Goal: Task Accomplishment & Management: Complete application form

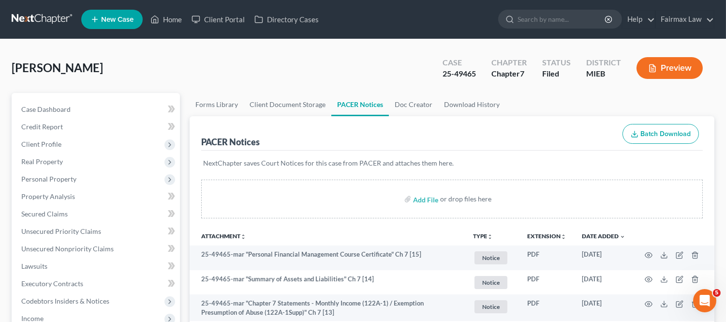
click at [39, 17] on link at bounding box center [43, 19] width 62 height 17
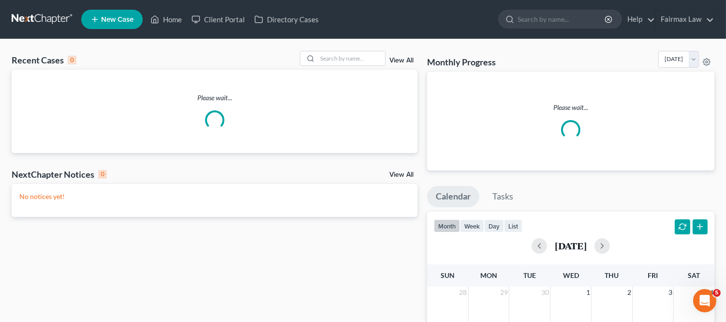
click at [354, 69] on div "Recent Cases 0 View All" at bounding box center [215, 60] width 406 height 19
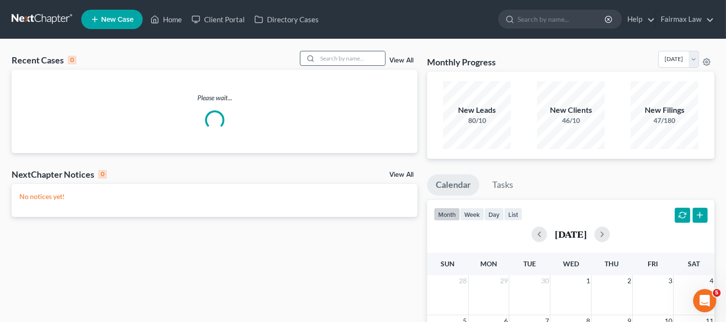
click at [354, 60] on input "search" at bounding box center [351, 58] width 68 height 14
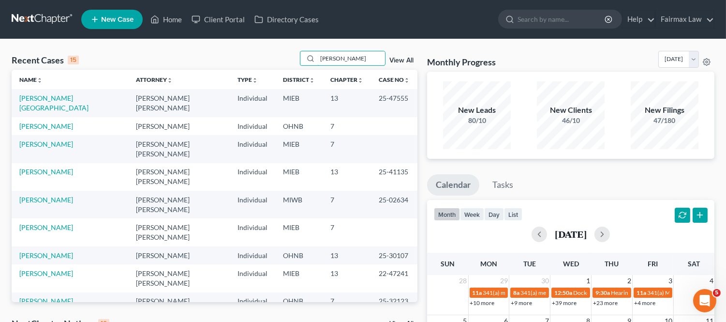
type input "[PERSON_NAME]"
click at [47, 122] on link "[PERSON_NAME]" at bounding box center [46, 126] width 54 height 8
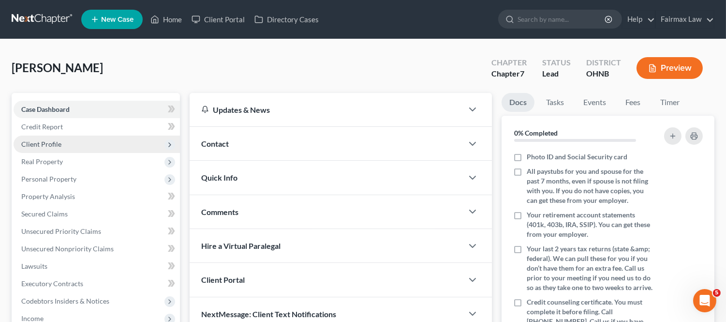
click at [66, 137] on span "Client Profile" at bounding box center [97, 143] width 166 height 17
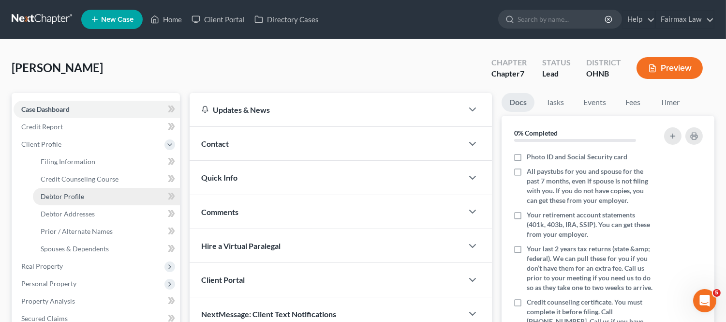
click at [89, 199] on link "Debtor Profile" at bounding box center [106, 196] width 147 height 17
select select "1"
select select "5"
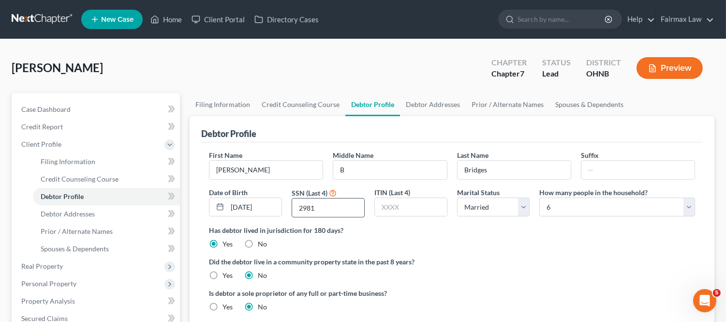
radio input "true"
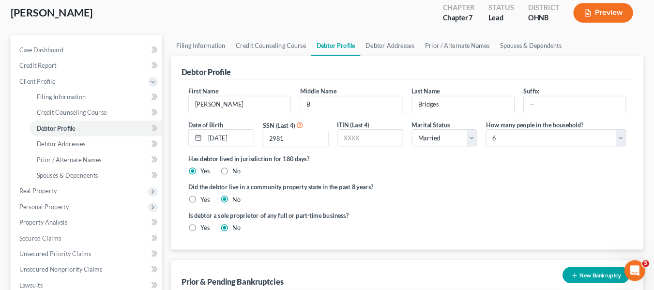
scroll to position [54, 0]
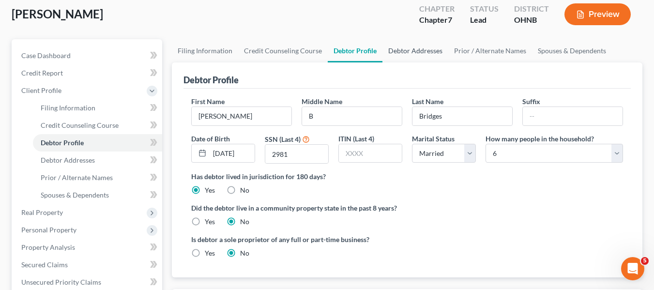
click at [397, 54] on link "Debtor Addresses" at bounding box center [415, 50] width 66 height 23
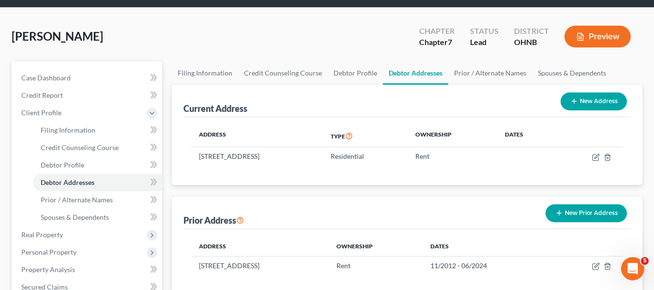
scroll to position [48, 0]
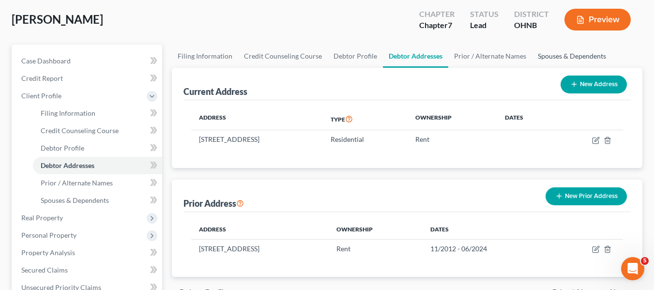
click at [546, 54] on link "Spouses & Dependents" at bounding box center [572, 56] width 80 height 23
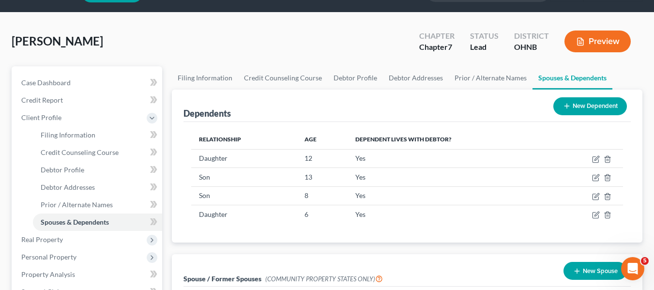
scroll to position [48, 0]
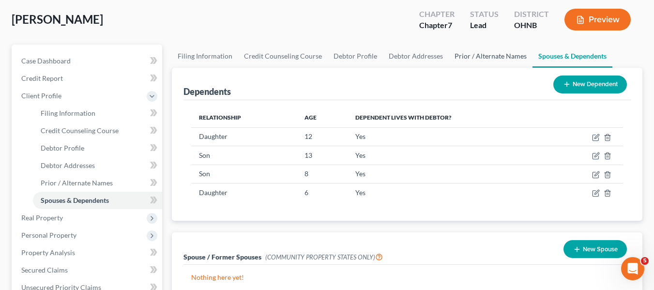
click at [495, 59] on link "Prior / Alternate Names" at bounding box center [491, 56] width 84 height 23
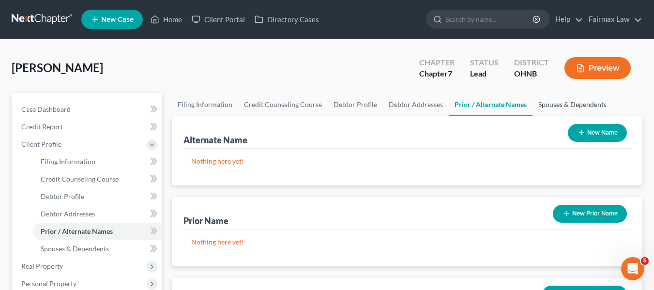
click at [566, 100] on link "Spouses & Dependents" at bounding box center [572, 104] width 80 height 23
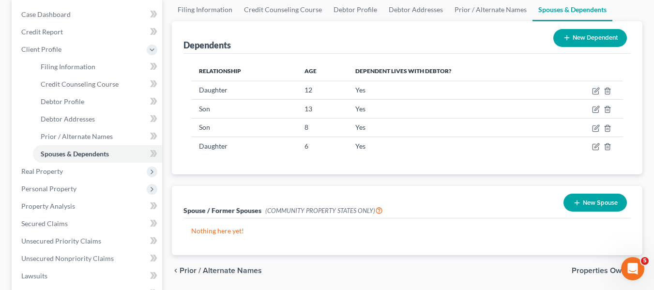
scroll to position [97, 0]
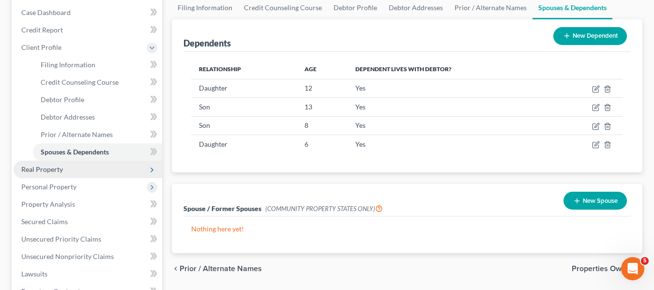
click at [55, 170] on span "Real Property" at bounding box center [42, 169] width 42 height 8
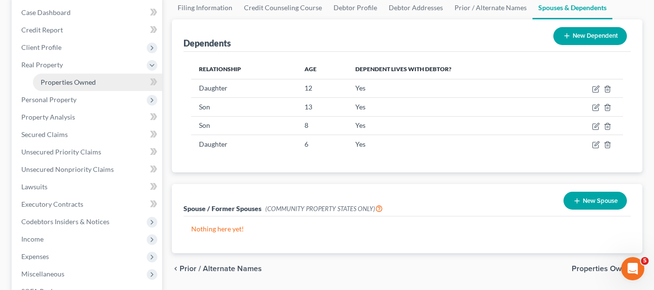
click at [72, 81] on span "Properties Owned" at bounding box center [68, 82] width 55 height 8
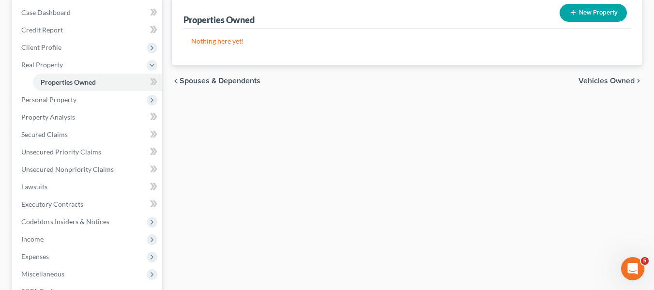
scroll to position [48, 0]
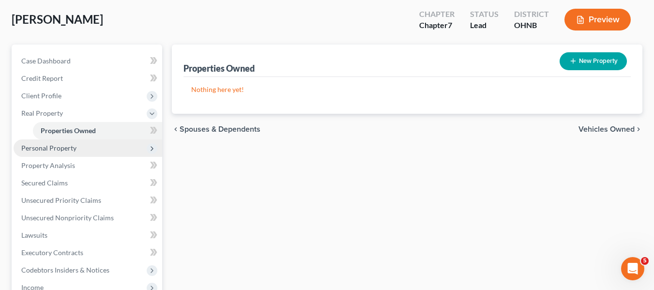
click at [119, 150] on span "Personal Property" at bounding box center [88, 147] width 149 height 17
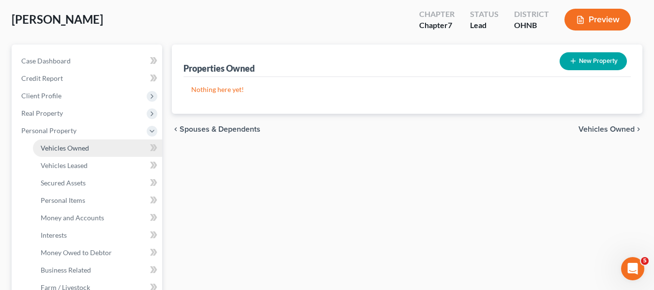
click at [104, 150] on link "Vehicles Owned" at bounding box center [97, 147] width 129 height 17
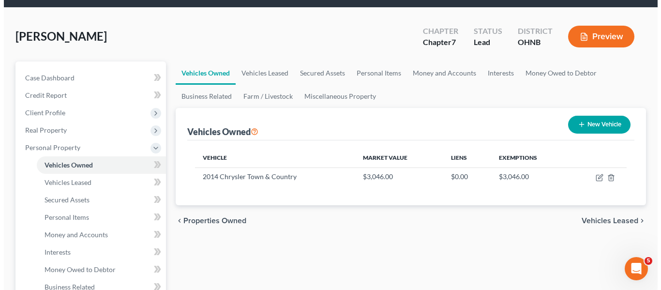
scroll to position [48, 0]
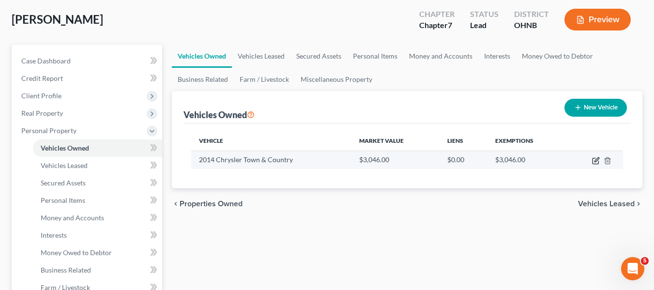
click at [594, 163] on icon "button" at bounding box center [596, 161] width 8 height 8
select select "0"
select select "12"
select select "3"
select select "0"
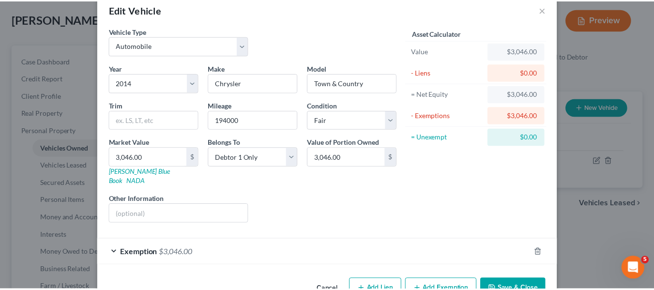
scroll to position [0, 0]
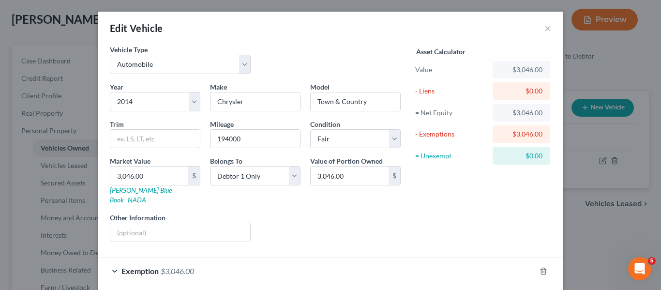
click at [548, 26] on div "Edit Vehicle ×" at bounding box center [330, 28] width 465 height 33
click at [544, 29] on button "×" at bounding box center [547, 28] width 7 height 12
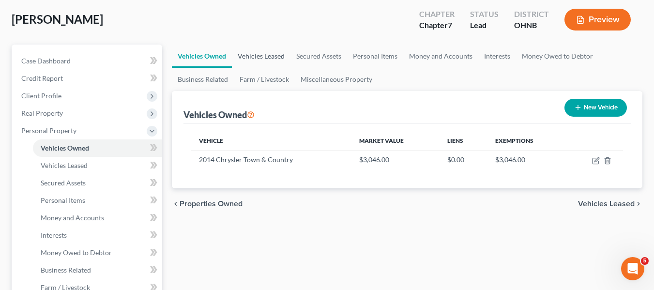
click at [265, 59] on link "Vehicles Leased" at bounding box center [261, 56] width 59 height 23
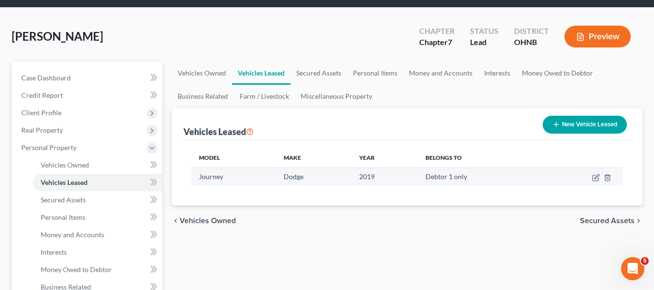
scroll to position [48, 0]
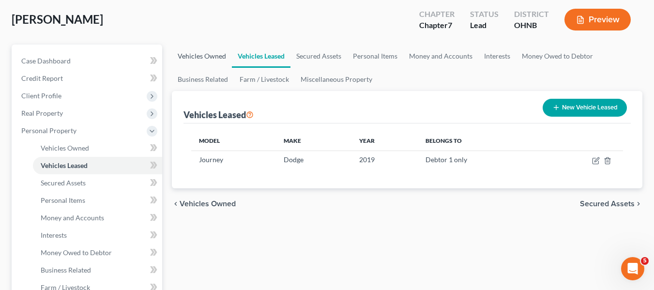
click at [200, 57] on link "Vehicles Owned" at bounding box center [202, 56] width 60 height 23
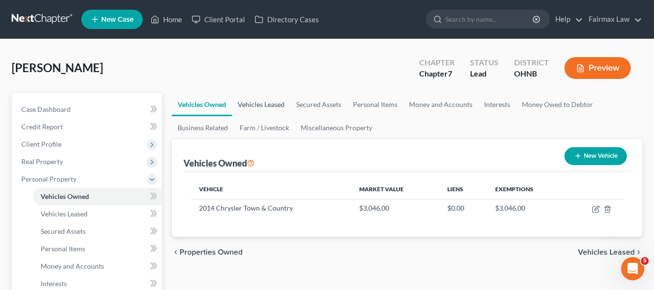
click at [252, 112] on link "Vehicles Leased" at bounding box center [261, 104] width 59 height 23
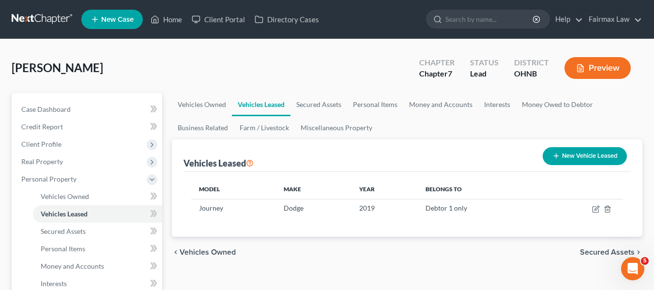
scroll to position [48, 0]
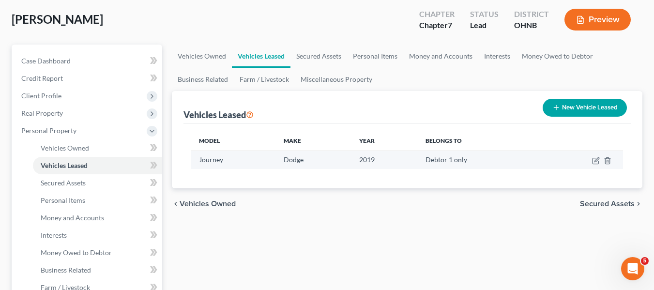
click at [373, 163] on td "2019" at bounding box center [384, 159] width 66 height 18
click at [204, 162] on td "Journey" at bounding box center [233, 159] width 85 height 18
click at [332, 160] on td "Dodge" at bounding box center [313, 159] width 75 height 18
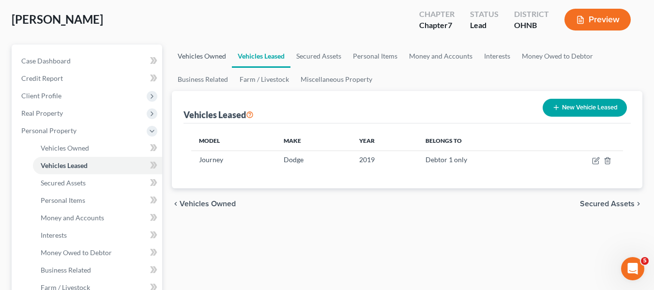
drag, startPoint x: 202, startPoint y: 57, endPoint x: 210, endPoint y: 70, distance: 15.4
click at [202, 57] on link "Vehicles Owned" at bounding box center [202, 56] width 60 height 23
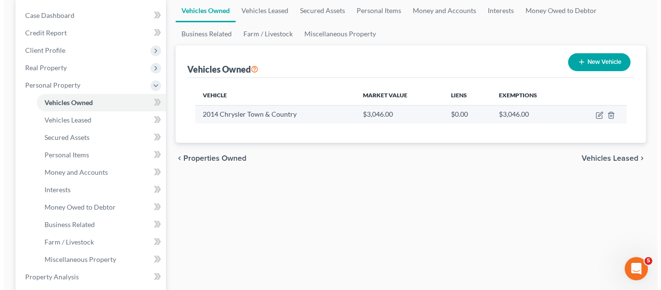
scroll to position [97, 0]
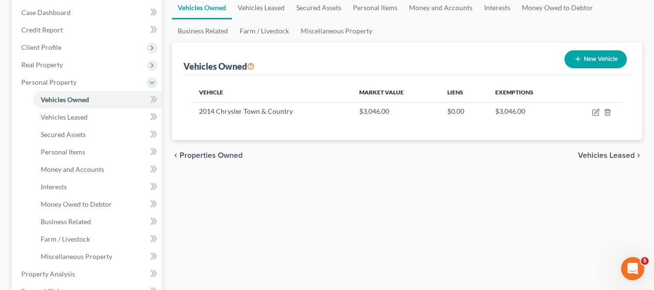
click at [591, 58] on button "New Vehicle" at bounding box center [595, 59] width 62 height 18
select select "0"
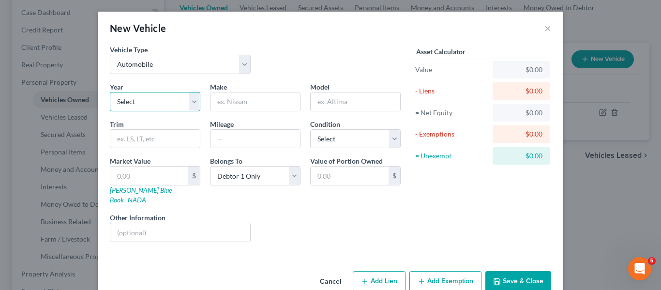
click at [151, 102] on select "Select 2026 2025 2024 2023 2022 2021 2020 2019 2018 2017 2016 2015 2014 2013 20…" at bounding box center [155, 101] width 90 height 19
select select "7"
click at [110, 92] on select "Select 2026 2025 2024 2023 2022 2021 2020 2019 2018 2017 2016 2015 2014 2013 20…" at bounding box center [155, 101] width 90 height 19
click at [264, 112] on div "Year Select 2026 2025 2024 2023 2022 2021 2020 2019 2018 2017 2016 2015 2014 20…" at bounding box center [255, 166] width 300 height 168
click at [266, 109] on input "text" at bounding box center [255, 101] width 90 height 18
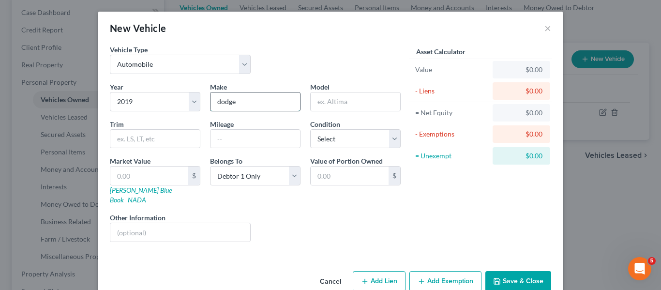
type input "dodge"
type input "journey"
click at [264, 143] on input "text" at bounding box center [255, 139] width 90 height 18
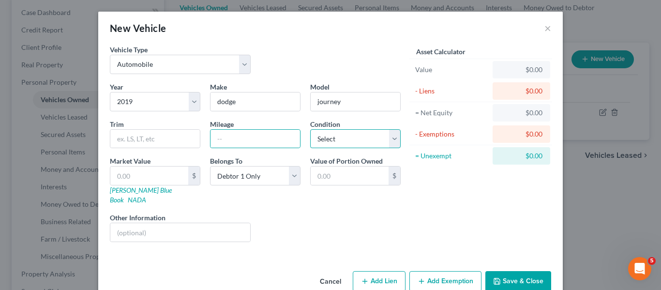
click at [320, 147] on select "Select Excellent Very Good Good Fair Poor" at bounding box center [355, 138] width 90 height 19
click at [255, 139] on input "text" at bounding box center [255, 139] width 90 height 18
type input "132000"
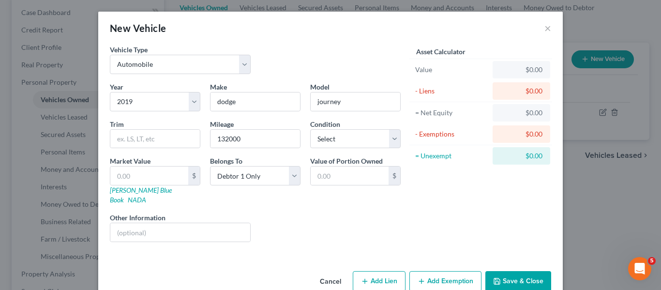
click at [405, 128] on div "Asset Calculator Value $0.00 - Liens $0.00 = Net Equity $0.00 - Exemptions $0.0…" at bounding box center [480, 147] width 150 height 205
click at [387, 131] on select "Select Excellent Very Good Good Fair Poor" at bounding box center [355, 138] width 90 height 19
select select "2"
click at [310, 129] on select "Select Excellent Very Good Good Fair Poor" at bounding box center [355, 138] width 90 height 19
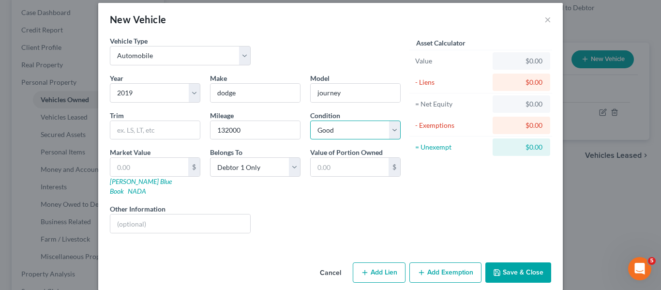
scroll to position [11, 0]
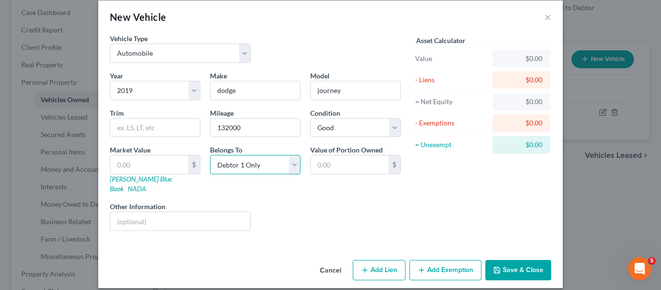
click at [246, 155] on select "Select Debtor 1 Only Debtor 2 Only Debtor 1 And Debtor 2 Only At Least One Of T…" at bounding box center [255, 164] width 90 height 19
click at [210, 155] on select "Select Debtor 1 Only Debtor 2 Only Debtor 1 And Debtor 2 Only At Least One Of T…" at bounding box center [255, 164] width 90 height 19
click at [256, 154] on div "Belongs To * Select Debtor 1 Only Debtor 2 Only Debtor 1 And Debtor 2 Only At L…" at bounding box center [255, 169] width 100 height 49
click at [258, 160] on select "Select Debtor 1 Only Debtor 2 Only Debtor 1 And Debtor 2 Only At Least One Of T…" at bounding box center [255, 164] width 90 height 19
click at [210, 155] on select "Select Debtor 1 Only Debtor 2 Only Debtor 1 And Debtor 2 Only At Least One Of T…" at bounding box center [255, 164] width 90 height 19
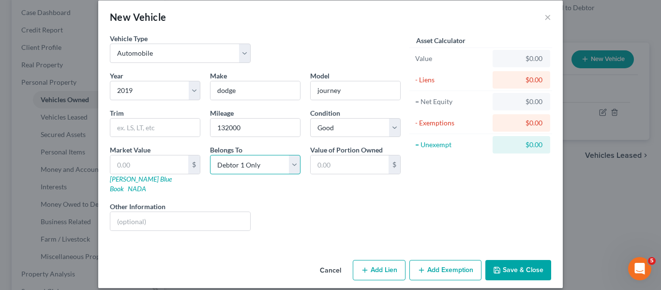
click at [288, 167] on select "Select Debtor 1 Only Debtor 2 Only Debtor 1 And Debtor 2 Only At Least One Of T…" at bounding box center [255, 164] width 90 height 19
click at [406, 191] on div "Asset Calculator Value $0.00 - Liens $0.00 = Net Equity $0.00 - Exemptions $0.0…" at bounding box center [480, 135] width 150 height 205
click at [255, 164] on select "Select Debtor 1 Only Debtor 2 Only Debtor 1 And Debtor 2 Only At Least One Of T…" at bounding box center [255, 164] width 90 height 19
click at [210, 155] on select "Select Debtor 1 Only Debtor 2 Only Debtor 1 And Debtor 2 Only At Least One Of T…" at bounding box center [255, 164] width 90 height 19
click at [272, 161] on select "Select Debtor 1 Only Debtor 2 Only Debtor 1 And Debtor 2 Only At Least One Of T…" at bounding box center [255, 164] width 90 height 19
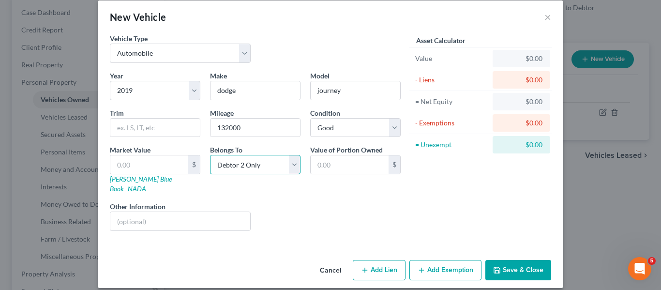
select select "2"
click at [210, 155] on select "Select Debtor 1 Only Debtor 2 Only Debtor 1 And Debtor 2 Only At Least One Of T…" at bounding box center [255, 164] width 90 height 19
click at [385, 260] on button "Add Lien" at bounding box center [379, 270] width 53 height 20
select select "2"
select select "0"
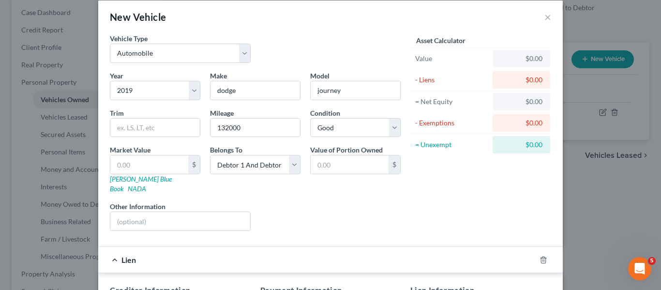
scroll to position [205, 0]
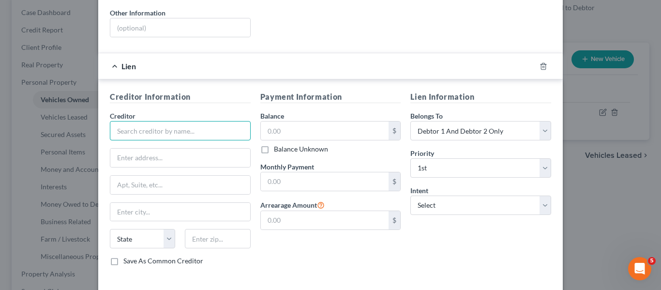
click at [154, 121] on input "text" at bounding box center [180, 130] width 141 height 19
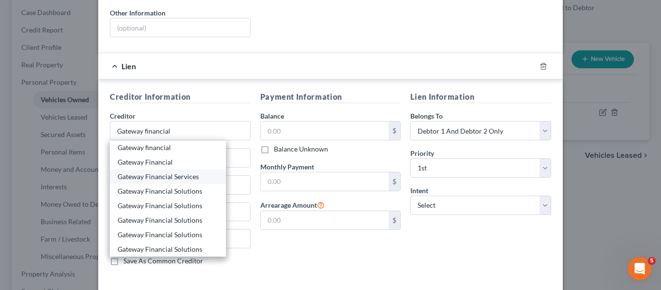
click at [171, 172] on div "Gateway Financial Services" at bounding box center [168, 177] width 101 height 10
type input "Gateway Financial Services"
type input "PO Box 3257"
type input "Saginaw"
select select "23"
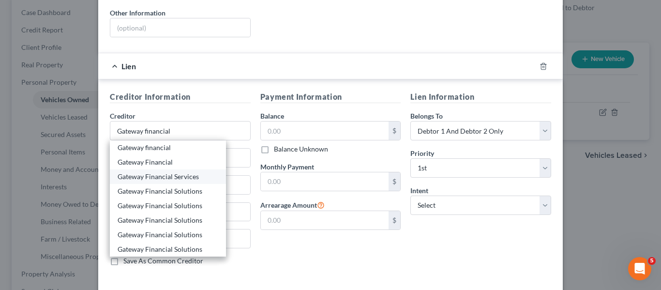
type input "48605"
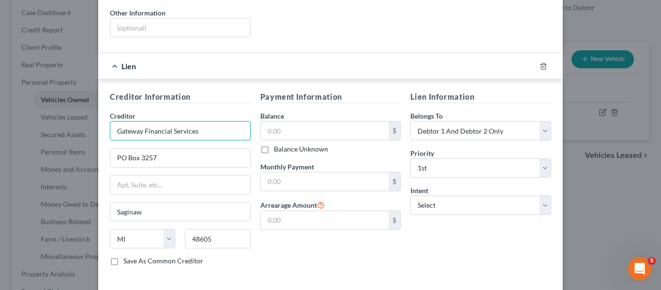
click at [181, 123] on input "Gateway Financial Services" at bounding box center [180, 130] width 141 height 19
click at [207, 122] on input "Gateway Financial Services" at bounding box center [180, 130] width 141 height 19
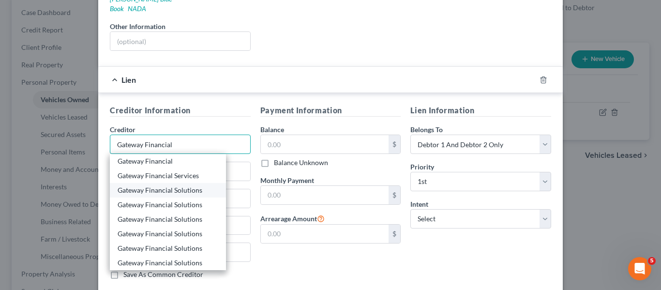
scroll to position [0, 0]
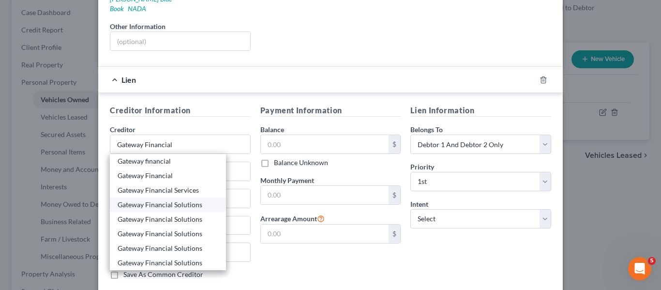
click at [191, 200] on div "Gateway Financial Solutions" at bounding box center [168, 205] width 101 height 10
type input "Gateway Financial Solutions"
type input "[STREET_ADDRESS][PERSON_NAME][US_STATE]"
type input "48601"
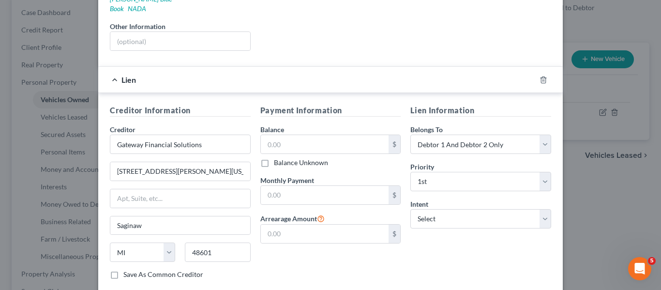
scroll to position [240, 0]
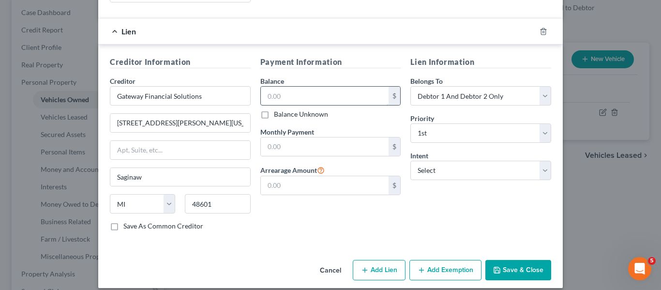
click at [337, 87] on input "text" at bounding box center [325, 96] width 128 height 18
type input "21,000"
click at [338, 150] on div "Payment Information Balance 21,000.00 $ Balance Unknown Balance Undetermined 21…" at bounding box center [330, 147] width 150 height 182
click at [346, 140] on input "text" at bounding box center [325, 146] width 128 height 18
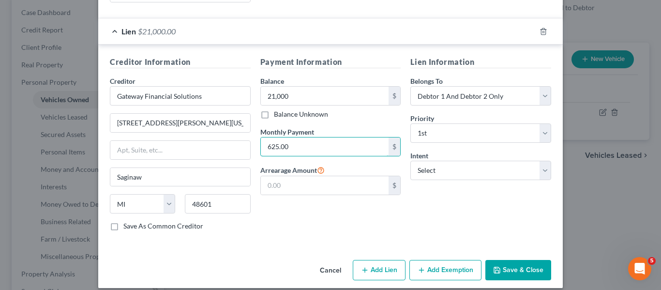
type input "625.00"
click at [467, 171] on div "Lien Information Belongs To * Select Debtor 1 Only Debtor 2 Only Debtor 1 And D…" at bounding box center [480, 147] width 150 height 182
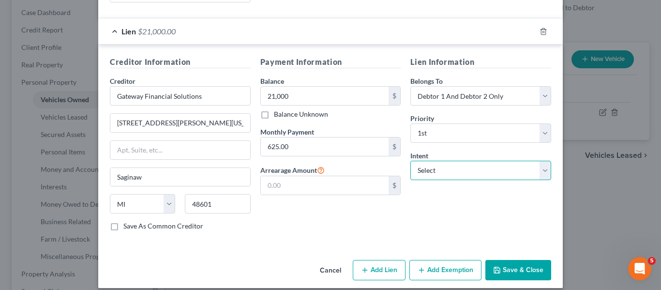
click at [469, 166] on select "Select Surrender Redeem Reaffirm Avoid Other" at bounding box center [480, 170] width 141 height 19
select select "0"
click at [410, 161] on select "Select Surrender Redeem Reaffirm Avoid Other" at bounding box center [480, 170] width 141 height 19
click at [522, 267] on button "Save & Close" at bounding box center [518, 270] width 66 height 20
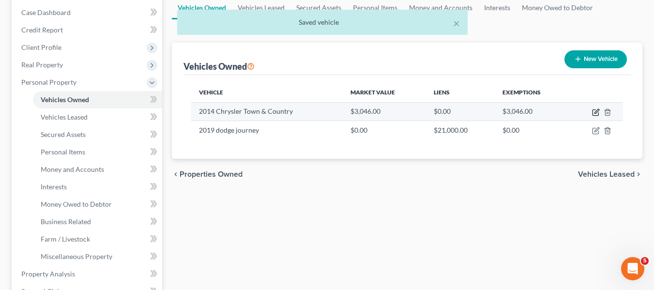
click at [594, 115] on icon "button" at bounding box center [596, 112] width 8 height 8
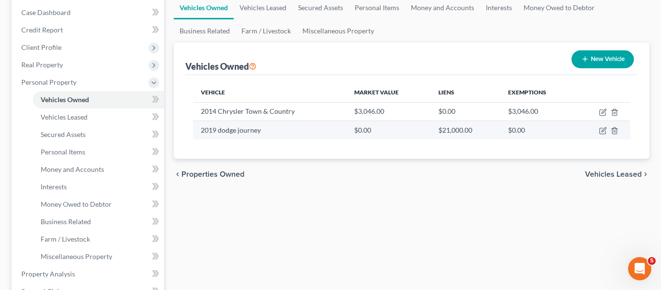
select select "0"
select select "12"
select select "3"
select select "0"
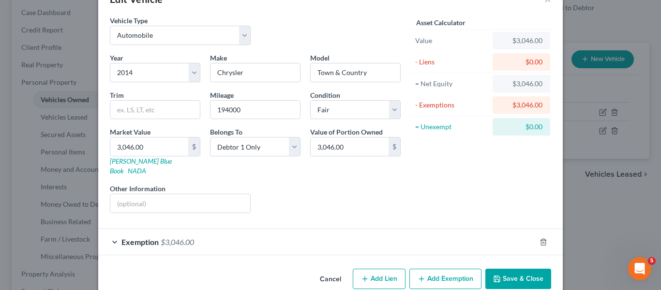
scroll to position [38, 0]
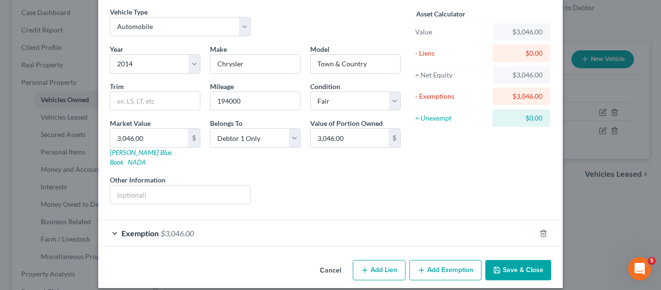
click at [170, 228] on span "$3,046.00" at bounding box center [177, 232] width 33 height 9
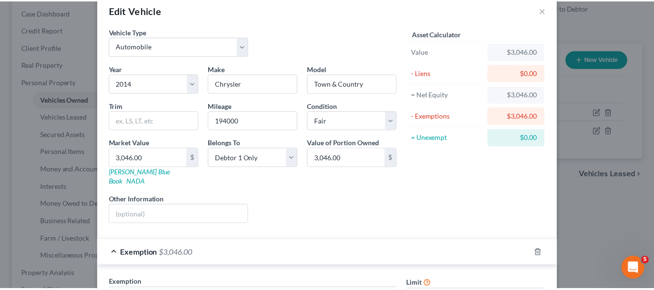
scroll to position [0, 0]
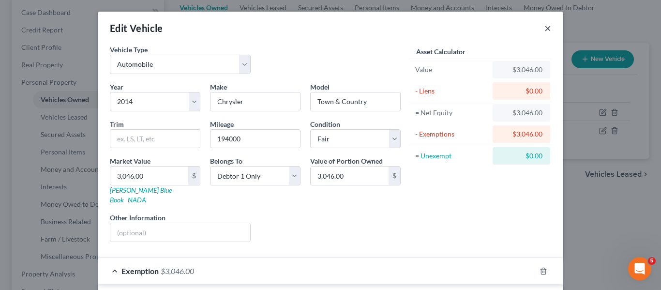
click at [544, 30] on button "×" at bounding box center [547, 28] width 7 height 12
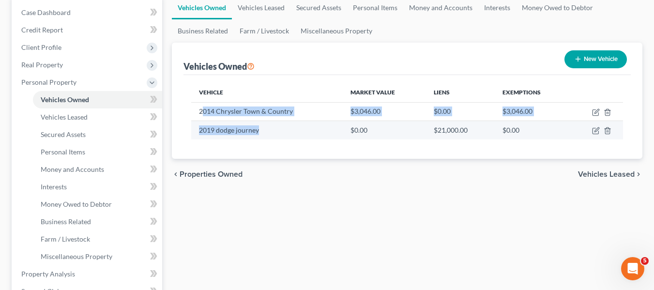
drag, startPoint x: 203, startPoint y: 114, endPoint x: 331, endPoint y: 122, distance: 128.0
click at [331, 122] on tbody "2014 Chrysler Town & Country $3,046.00 $0.00 $3,046.00 2019 dodge journey $0.00…" at bounding box center [407, 120] width 432 height 37
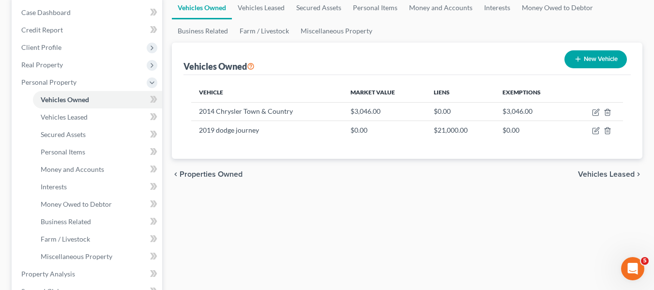
drag, startPoint x: 279, startPoint y: 155, endPoint x: 269, endPoint y: 151, distance: 10.7
click at [279, 155] on div "Vehicle Market Value Liens Exemptions 2014 Chrysler Town & Country $3,046.00 $0…" at bounding box center [406, 117] width 447 height 84
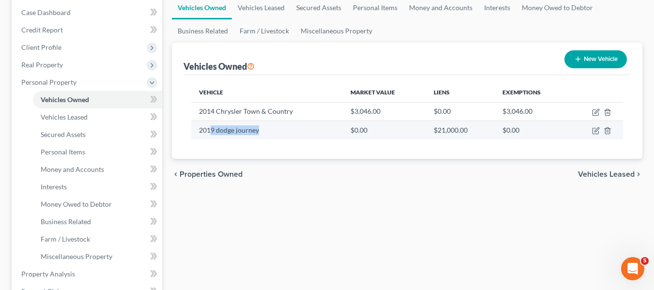
drag, startPoint x: 210, startPoint y: 132, endPoint x: 349, endPoint y: 132, distance: 139.4
click at [349, 132] on tr "2019 dodge journey $0.00 $21,000.00 $0.00" at bounding box center [407, 130] width 432 height 18
click at [449, 134] on td "$21,000.00" at bounding box center [460, 130] width 69 height 18
click at [598, 131] on icon "button" at bounding box center [596, 130] width 4 height 4
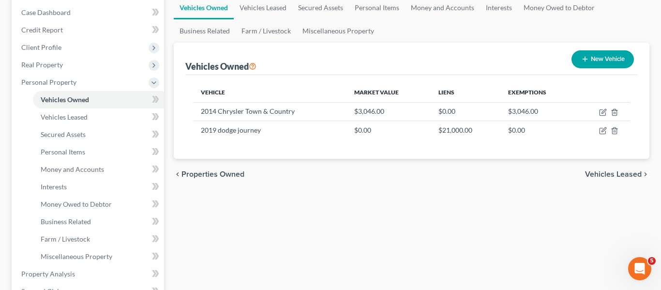
select select "0"
select select "7"
select select "2"
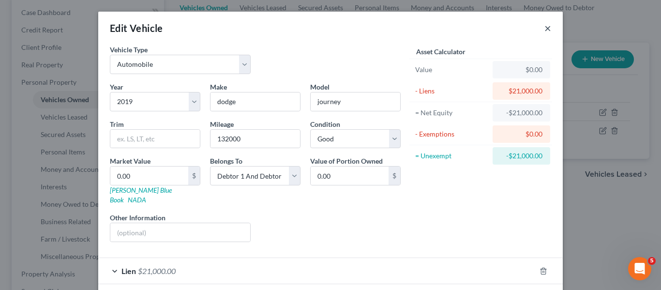
click at [546, 26] on button "×" at bounding box center [547, 28] width 7 height 12
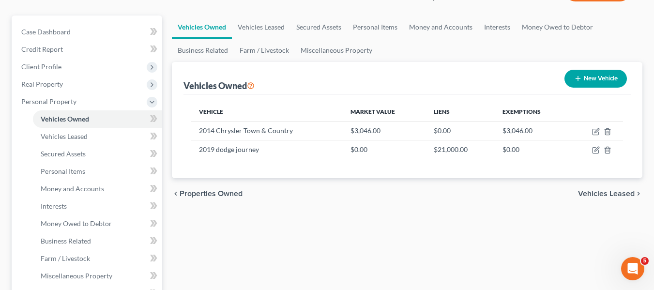
scroll to position [48, 0]
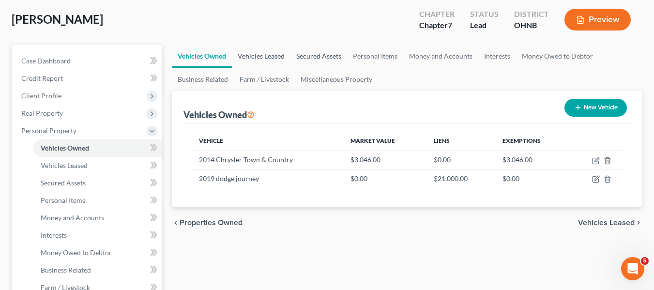
drag, startPoint x: 271, startPoint y: 60, endPoint x: 294, endPoint y: 91, distance: 38.8
click at [271, 60] on link "Vehicles Leased" at bounding box center [261, 56] width 59 height 23
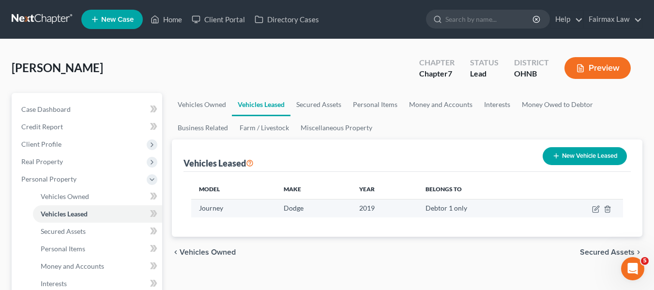
scroll to position [48, 0]
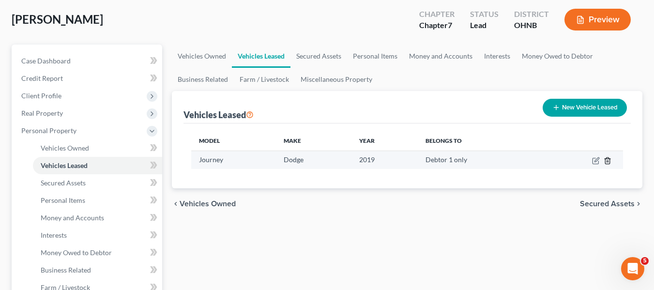
click at [609, 165] on icon "button" at bounding box center [607, 161] width 8 height 8
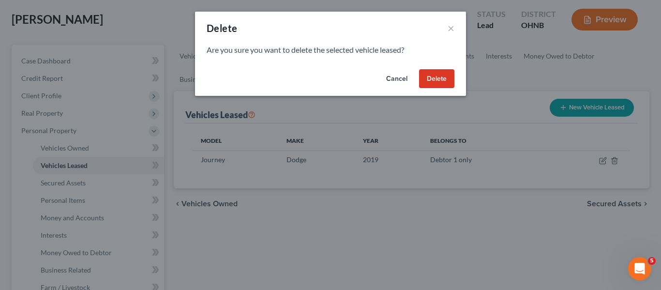
click at [434, 83] on button "Delete" at bounding box center [436, 78] width 35 height 19
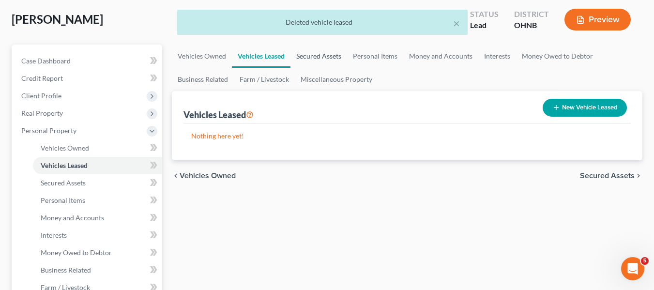
click at [329, 57] on link "Secured Assets" at bounding box center [318, 56] width 57 height 23
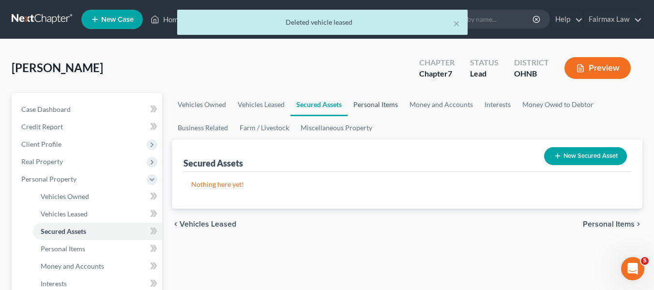
click at [370, 107] on link "Personal Items" at bounding box center [375, 104] width 56 height 23
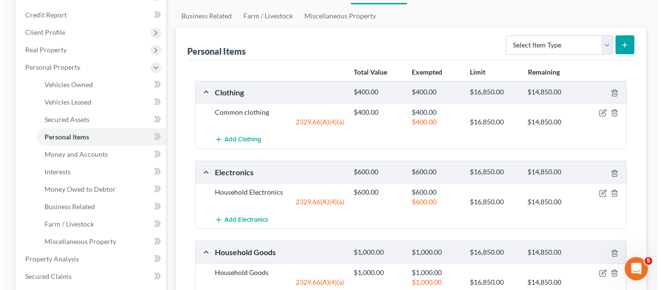
scroll to position [97, 0]
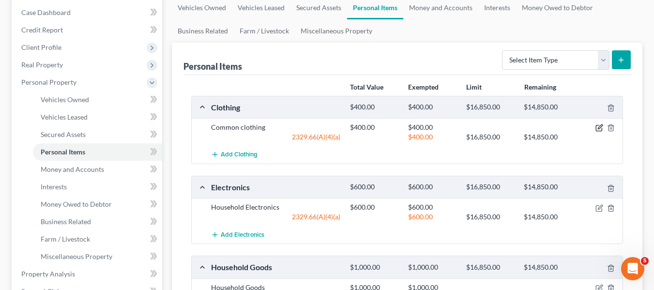
click at [599, 128] on icon "button" at bounding box center [600, 127] width 4 height 4
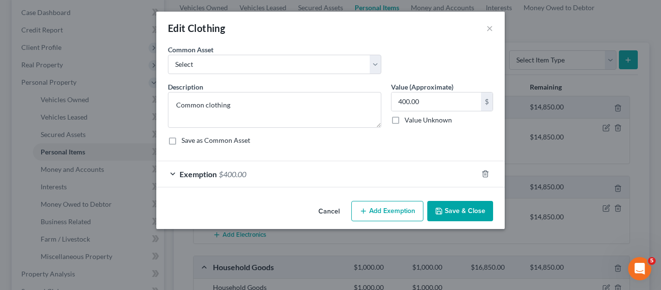
click at [226, 171] on span "$400.00" at bounding box center [233, 173] width 28 height 9
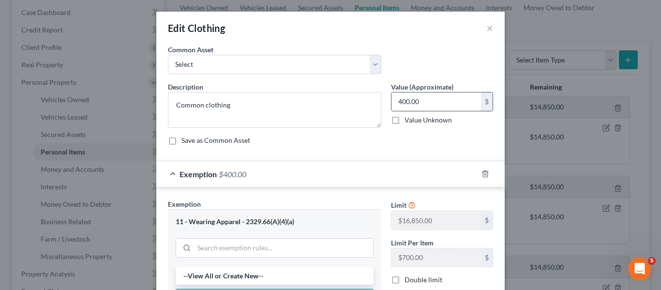
click at [430, 103] on input "400.00" at bounding box center [436, 101] width 90 height 18
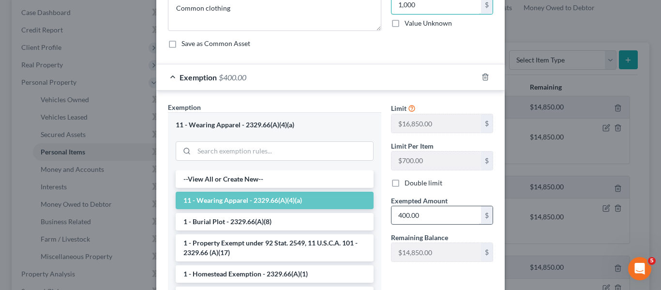
type input "1,000"
click at [420, 215] on input "400.00" at bounding box center [436, 215] width 90 height 18
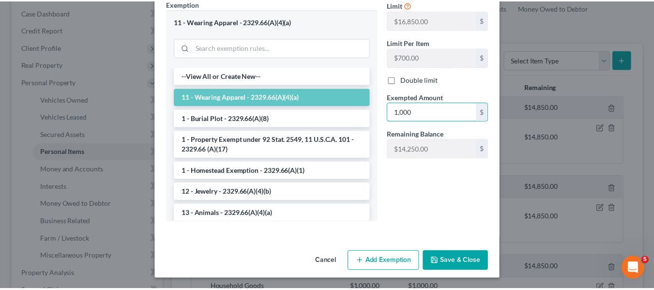
scroll to position [201, 0]
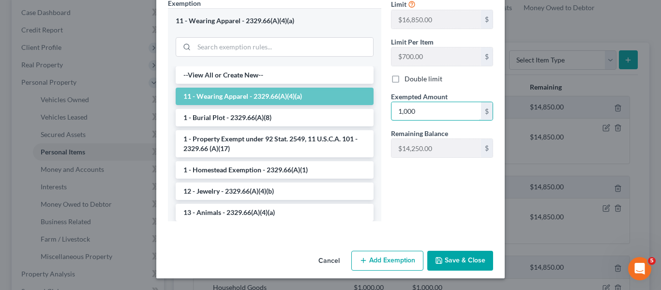
type input "1,000"
click at [446, 266] on button "Save & Close" at bounding box center [460, 261] width 66 height 20
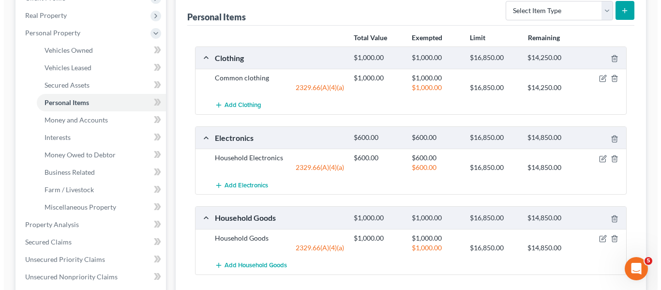
scroll to position [194, 0]
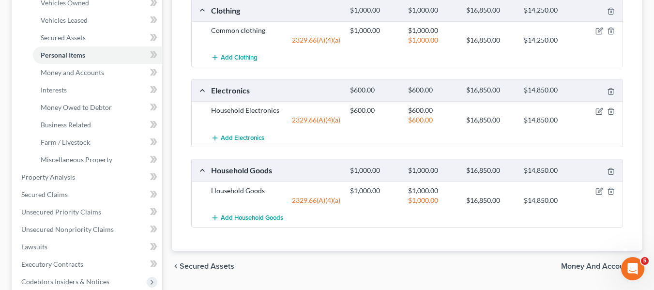
click at [597, 115] on div "$600.00 $16,850.00 $14,850.00" at bounding box center [484, 120] width 278 height 10
click at [597, 111] on icon "button" at bounding box center [599, 111] width 8 height 8
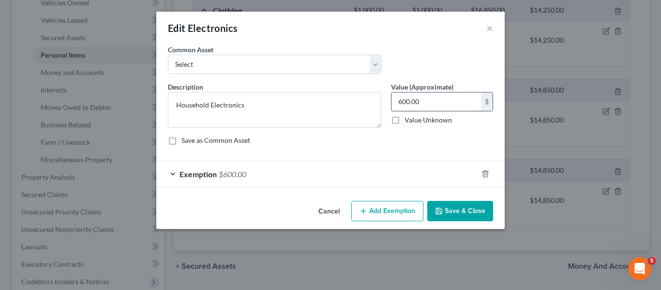
click at [426, 96] on input "600.00" at bounding box center [436, 101] width 90 height 18
click at [272, 172] on div "Exemption $600.00" at bounding box center [316, 174] width 321 height 26
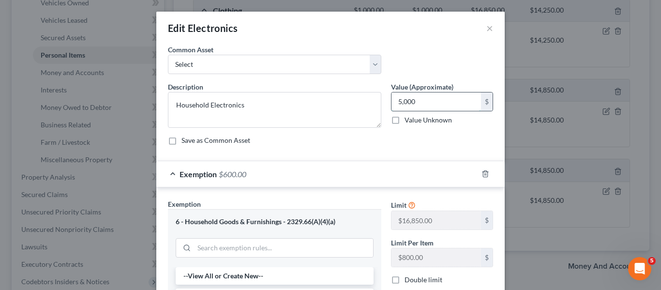
click at [459, 104] on input "5,000" at bounding box center [436, 101] width 90 height 18
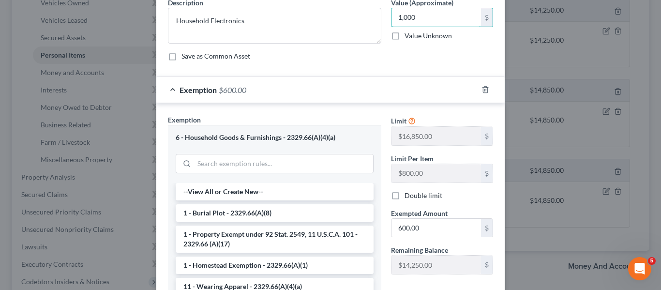
scroll to position [201, 0]
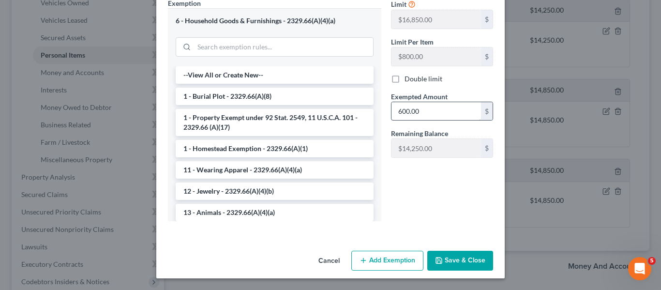
type input "1,000"
click at [435, 114] on input "600.00" at bounding box center [436, 111] width 90 height 18
type input "1,000"
click at [474, 256] on button "Save & Close" at bounding box center [460, 261] width 66 height 20
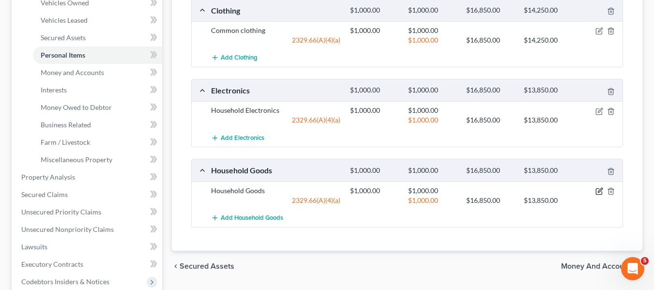
click at [601, 194] on icon "button" at bounding box center [599, 191] width 8 height 8
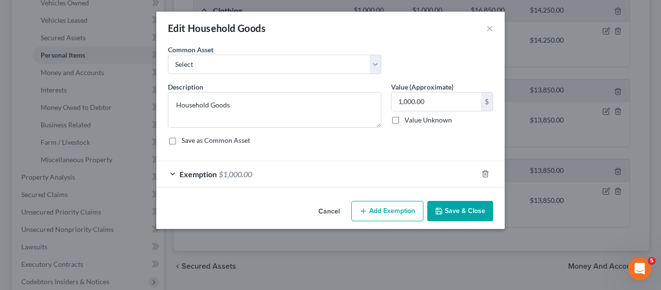
click at [279, 174] on div "Exemption $1,000.00" at bounding box center [316, 174] width 321 height 26
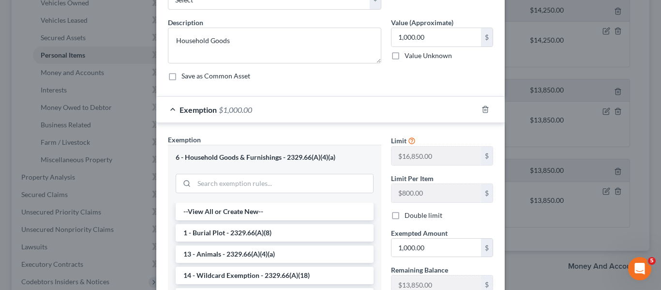
scroll to position [0, 0]
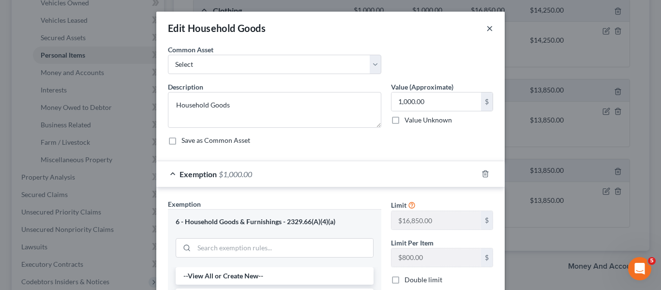
click at [486, 30] on button "×" at bounding box center [489, 28] width 7 height 12
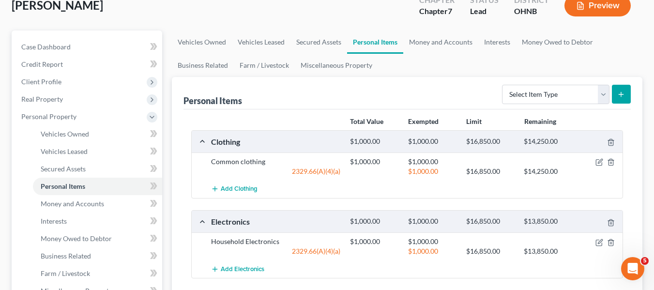
scroll to position [48, 0]
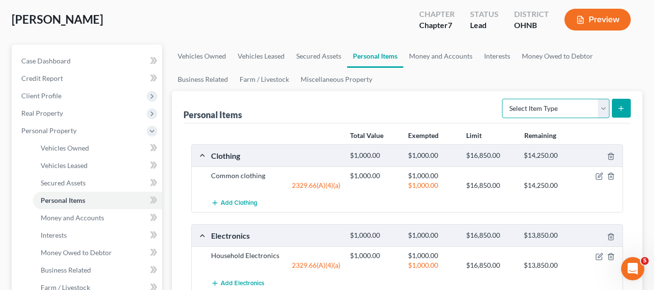
click at [530, 117] on select "Select Item Type Clothing Collectibles Of Value Electronics Firearms Household …" at bounding box center [555, 108] width 107 height 19
click at [434, 111] on div "Personal Items Select Item Type Clothing Collectibles Of Value Electronics Fire…" at bounding box center [406, 107] width 447 height 32
click at [449, 56] on link "Money and Accounts" at bounding box center [440, 56] width 75 height 23
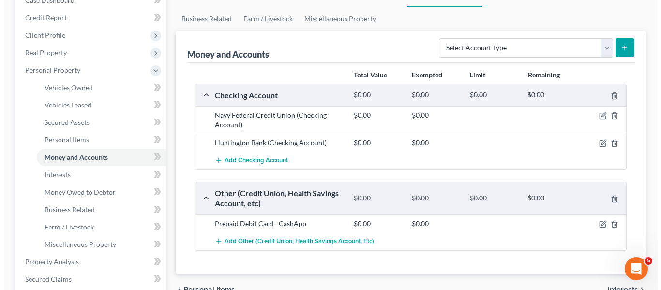
scroll to position [97, 0]
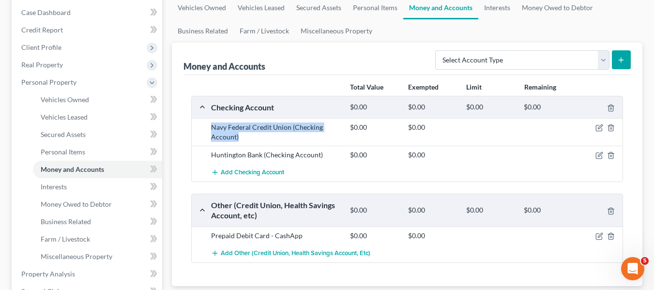
drag, startPoint x: 207, startPoint y: 130, endPoint x: 317, endPoint y: 135, distance: 110.9
click at [317, 135] on div "Navy Federal Credit Union (Checking Account)" at bounding box center [275, 131] width 139 height 19
click at [335, 135] on div "Navy Federal Credit Union (Checking Account)" at bounding box center [275, 131] width 139 height 19
drag, startPoint x: 222, startPoint y: 131, endPoint x: 289, endPoint y: 134, distance: 67.3
click at [289, 134] on div "Navy Federal Credit Union (Checking Account)" at bounding box center [275, 131] width 139 height 19
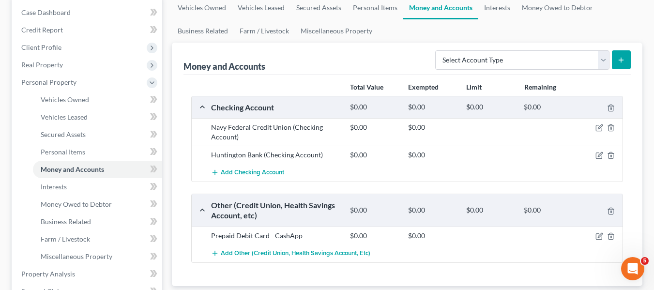
click at [326, 152] on div "Huntington Bank (Checking Account)" at bounding box center [275, 155] width 139 height 10
click at [344, 239] on div "Prepaid Debit Card - CashApp" at bounding box center [275, 236] width 139 height 10
click at [562, 68] on select "Select Account Type Brokerage Cash on Hand Certificates of Deposit Checking Acc…" at bounding box center [522, 59] width 174 height 19
select select "checking"
click at [437, 50] on select "Select Account Type Brokerage Cash on Hand Certificates of Deposit Checking Acc…" at bounding box center [522, 59] width 174 height 19
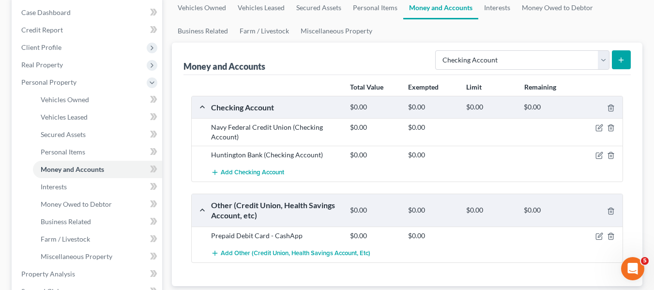
click at [621, 55] on button "submit" at bounding box center [621, 59] width 19 height 19
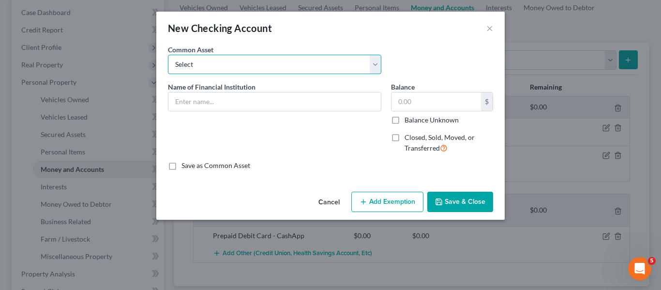
click at [221, 64] on select "Select Day Air FCU Daily Pay So-Fi Adventure Credit Union So-Fi Mountain Credit…" at bounding box center [274, 64] width 213 height 19
select select "10"
click at [168, 55] on select "Select Day Air FCU Daily Pay So-Fi Adventure Credit Union So-Fi Mountain Credit…" at bounding box center [274, 64] width 213 height 19
type input "Huntington Bank"
type input "300.00"
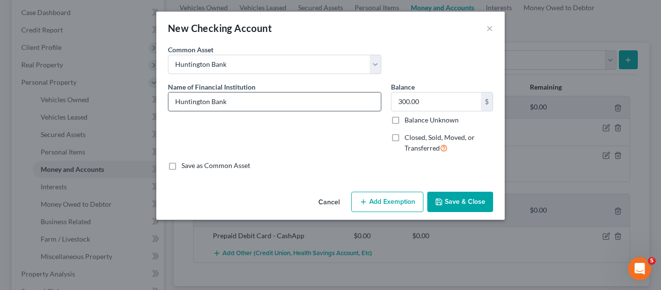
click at [234, 109] on input "Huntington Bank" at bounding box center [274, 101] width 212 height 18
click at [234, 108] on input "Huntington Bank" at bounding box center [274, 101] width 212 height 18
paste input "4841)"
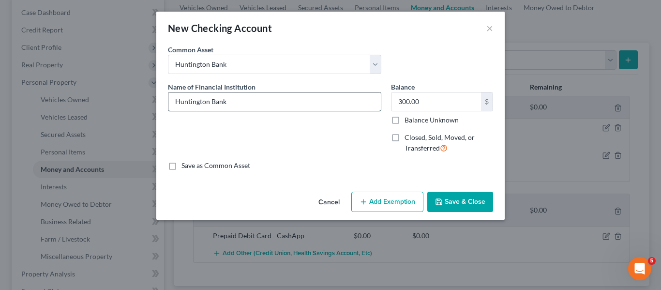
click at [240, 103] on input "Huntington Bank" at bounding box center [274, 101] width 212 height 18
paste input "4841)"
type input "Huntington Bank 4841"
click at [443, 104] on input "300.00" at bounding box center [436, 101] width 90 height 18
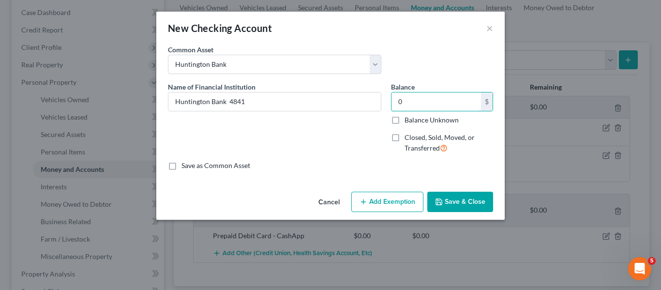
type input "0"
click at [469, 199] on button "Save & Close" at bounding box center [460, 202] width 66 height 20
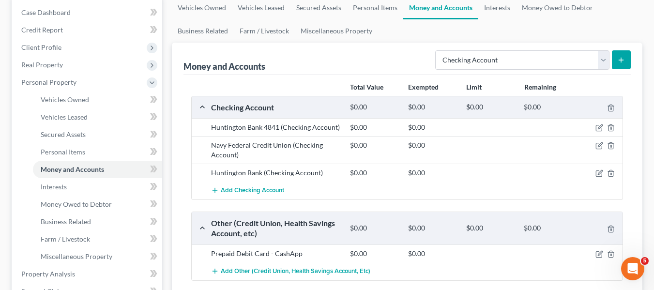
click at [627, 52] on button "submit" at bounding box center [621, 59] width 19 height 19
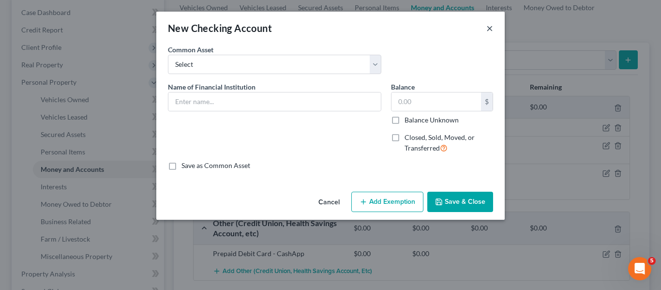
click at [487, 31] on button "×" at bounding box center [489, 28] width 7 height 12
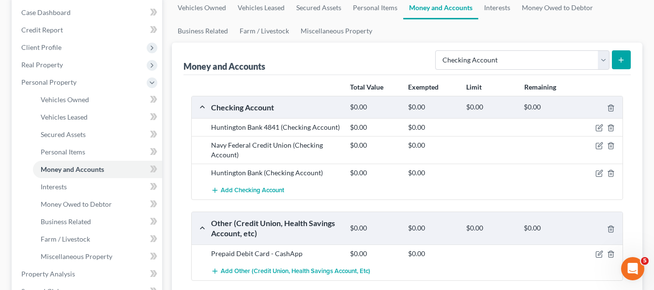
click at [624, 57] on icon "submit" at bounding box center [621, 60] width 8 height 8
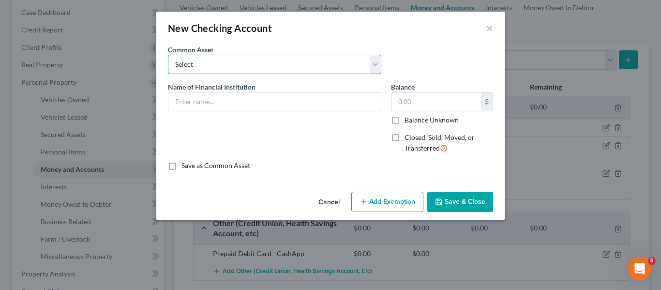
click at [256, 64] on select "Select Day Air FCU Daily Pay So-Fi Adventure Credit Union So-Fi Mountain Credit…" at bounding box center [274, 64] width 213 height 19
select select "10"
click at [168, 55] on select "Select Day Air FCU Daily Pay So-Fi Adventure Credit Union So-Fi Mountain Credit…" at bounding box center [274, 64] width 213 height 19
type input "Huntington Bank"
type input "300.00"
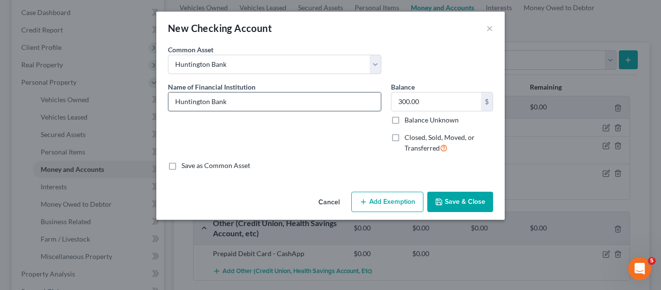
click at [273, 104] on input "Huntington Bank" at bounding box center [274, 101] width 212 height 18
paste input "6032"
type input "Huntington Bank 6032"
click at [468, 199] on button "Save & Close" at bounding box center [460, 202] width 66 height 20
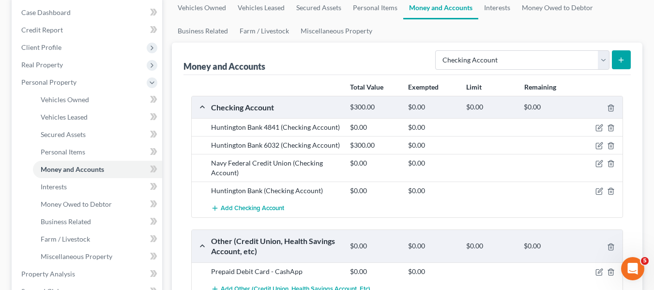
click at [616, 60] on button "submit" at bounding box center [621, 59] width 19 height 19
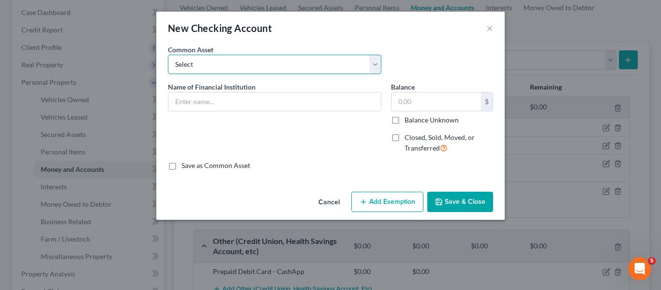
click at [249, 71] on select "Select Day Air FCU Daily Pay So-Fi Adventure Credit Union So-Fi Mountain Credit…" at bounding box center [274, 64] width 213 height 19
select select "10"
click at [168, 55] on select "Select Day Air FCU Daily Pay So-Fi Adventure Credit Union So-Fi Mountain Credit…" at bounding box center [274, 64] width 213 height 19
type input "Huntington Bank"
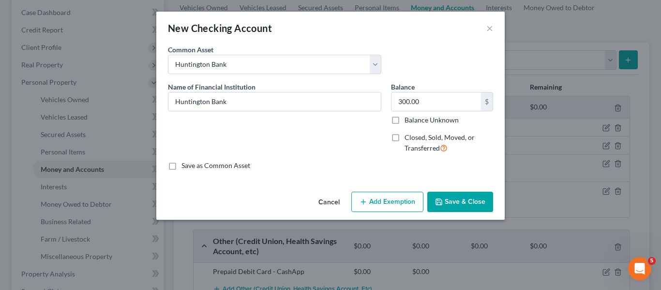
click at [448, 89] on div "Balance 300.00 $ Balance Unknown Balance Undetermined 300.00 $ Balance Unknown" at bounding box center [442, 103] width 102 height 43
click at [448, 102] on input "300.00" at bounding box center [436, 101] width 90 height 18
type input "0"
click at [324, 108] on input "Huntington Bank" at bounding box center [274, 101] width 212 height 18
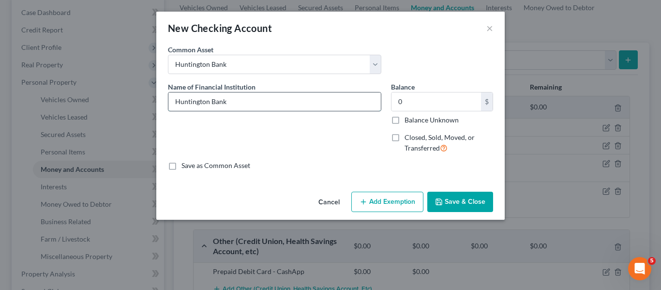
paste input "8482)"
type input "Huntington Bank 8482"
click at [498, 206] on div "Cancel Add Exemption Save & Close" at bounding box center [330, 204] width 348 height 32
click at [485, 205] on button "Save & Close" at bounding box center [460, 202] width 66 height 20
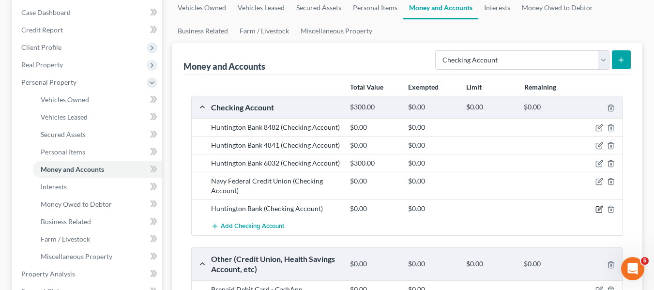
click at [597, 210] on icon "button" at bounding box center [599, 209] width 8 height 8
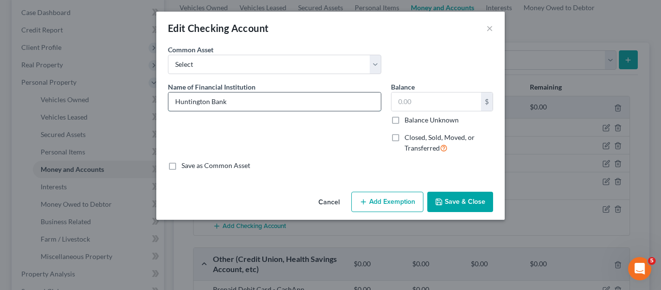
click at [309, 108] on input "Huntington Bank" at bounding box center [274, 101] width 212 height 18
type input "Huntington Bank 9575"
click at [445, 201] on button "Save & Close" at bounding box center [460, 202] width 66 height 20
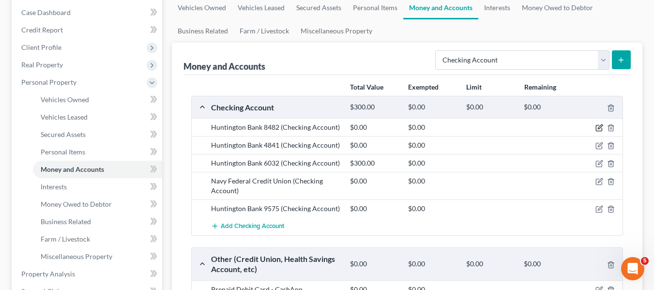
click at [600, 128] on icon "button" at bounding box center [600, 127] width 4 height 4
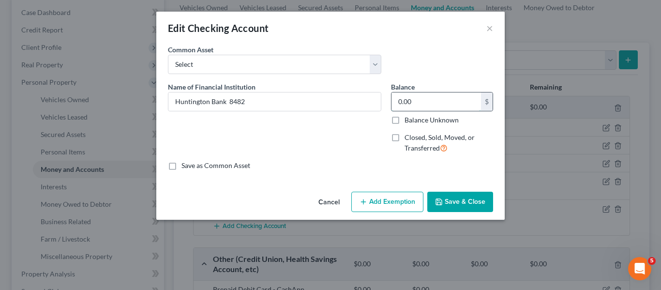
click at [449, 98] on input "0.00" at bounding box center [436, 101] width 90 height 18
click at [489, 29] on button "×" at bounding box center [489, 28] width 7 height 12
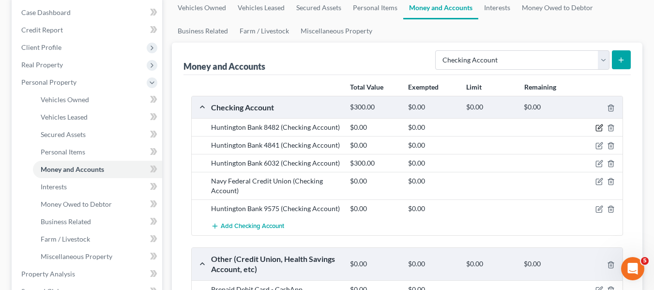
click at [600, 125] on icon "button" at bounding box center [599, 128] width 8 height 8
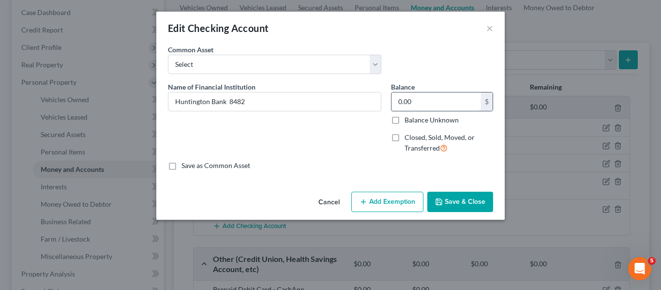
click at [447, 108] on input "0.00" at bounding box center [436, 101] width 90 height 18
type input "7.37"
click at [472, 206] on button "Save & Close" at bounding box center [460, 202] width 66 height 20
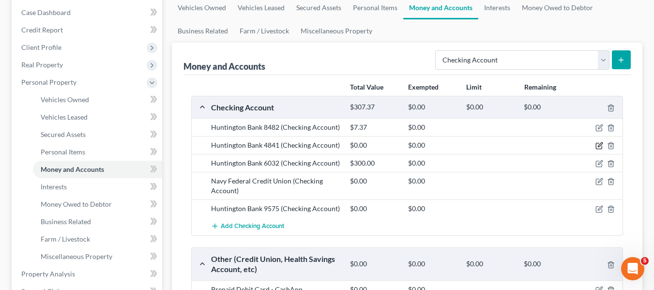
click at [599, 148] on icon "button" at bounding box center [599, 146] width 8 height 8
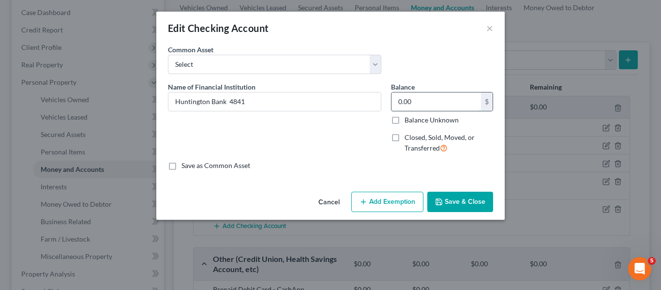
click at [417, 102] on input "0.00" at bounding box center [436, 101] width 90 height 18
type input "1,252"
click at [395, 201] on button "Add Exemption" at bounding box center [387, 202] width 72 height 20
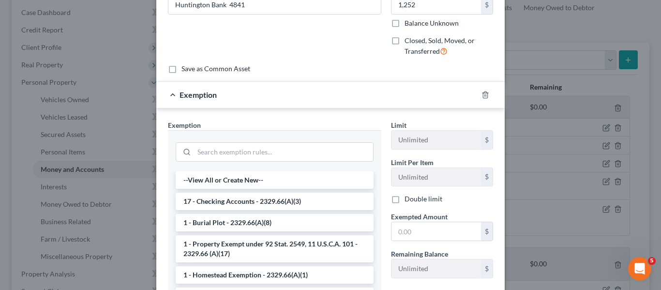
drag, startPoint x: 269, startPoint y: 199, endPoint x: 274, endPoint y: 202, distance: 5.6
click at [269, 199] on li "17 - Checking Accounts - 2329.66(A)(3)" at bounding box center [275, 201] width 198 height 17
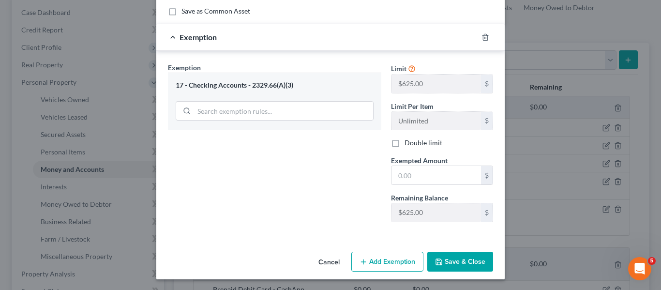
scroll to position [155, 0]
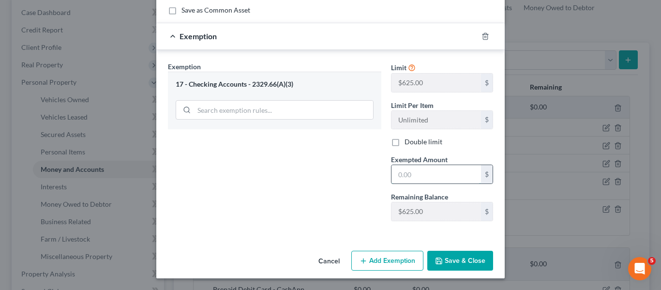
click at [434, 175] on input "text" at bounding box center [436, 174] width 90 height 18
click at [484, 39] on icon "button" at bounding box center [485, 36] width 4 height 6
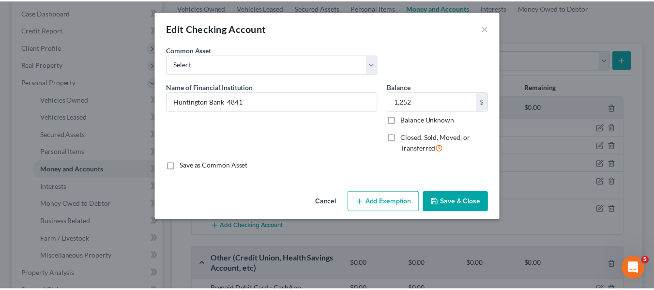
scroll to position [0, 0]
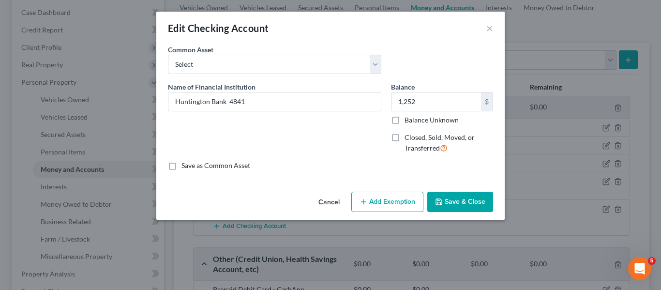
click at [453, 201] on button "Save & Close" at bounding box center [460, 202] width 66 height 20
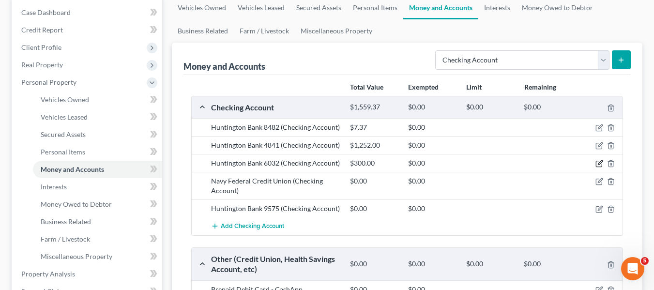
click at [596, 163] on icon "button" at bounding box center [599, 164] width 8 height 8
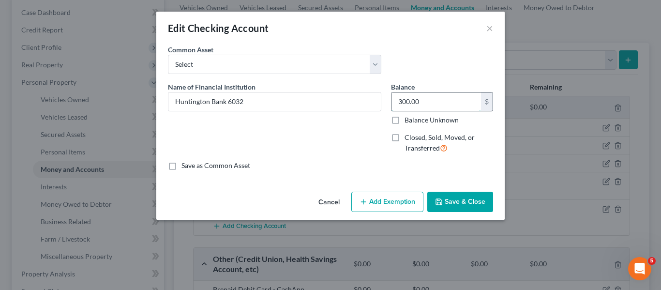
click at [435, 99] on input "300.00" at bounding box center [436, 101] width 90 height 18
type input "6.04"
click at [471, 203] on button "Save & Close" at bounding box center [460, 202] width 66 height 20
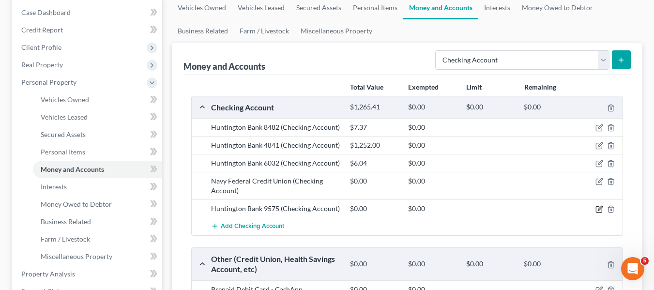
click at [598, 208] on icon "button" at bounding box center [599, 209] width 8 height 8
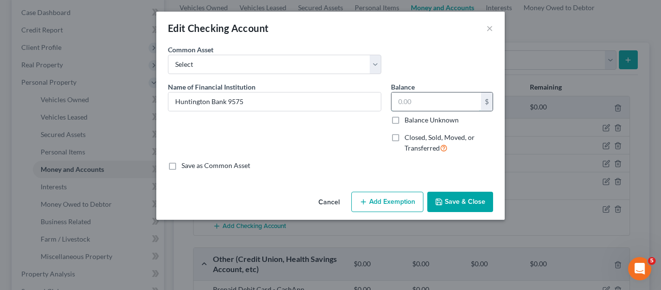
click at [438, 96] on input "text" at bounding box center [436, 101] width 90 height 18
type input "0"
click at [469, 197] on button "Save & Close" at bounding box center [460, 202] width 66 height 20
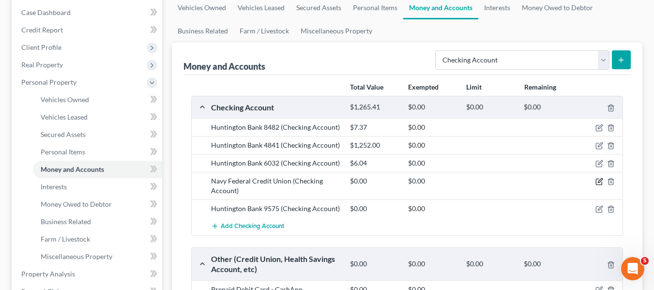
click at [600, 178] on icon "button" at bounding box center [599, 182] width 8 height 8
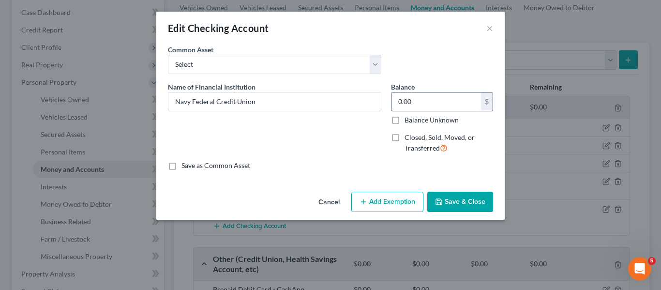
click at [441, 100] on input "0.00" at bounding box center [436, 101] width 90 height 18
click at [430, 102] on input "0.00" at bounding box center [436, 101] width 90 height 18
type input "0"
type input "6.74"
click at [463, 207] on button "Save & Close" at bounding box center [460, 202] width 66 height 20
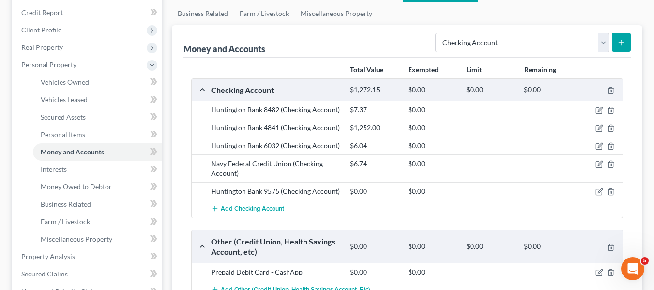
scroll to position [97, 0]
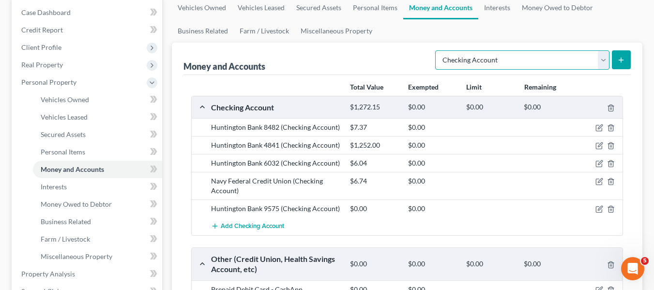
click at [497, 60] on select "Select Account Type Brokerage Cash on Hand Certificates of Deposit Checking Acc…" at bounding box center [522, 59] width 174 height 19
select select "cash_on_hand"
click at [437, 50] on select "Select Account Type Brokerage Cash on Hand Certificates of Deposit Checking Acc…" at bounding box center [522, 59] width 174 height 19
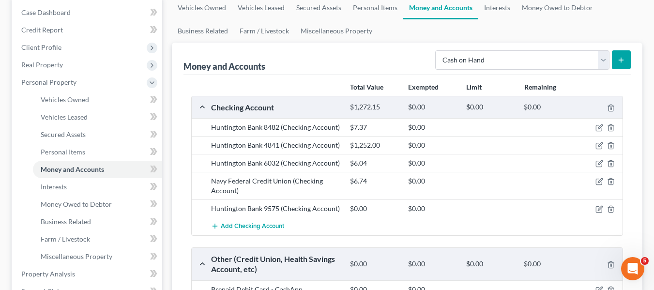
click at [620, 62] on icon "submit" at bounding box center [621, 60] width 8 height 8
click at [622, 60] on icon "submit" at bounding box center [621, 60] width 8 height 8
click at [405, 72] on div "Money and Accounts Select Account Type Brokerage Cash on Hand Certificates of D…" at bounding box center [406, 59] width 447 height 32
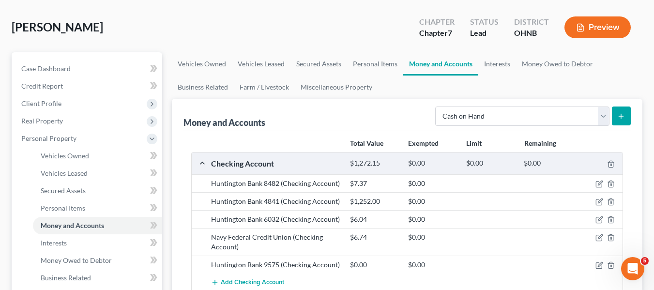
scroll to position [0, 0]
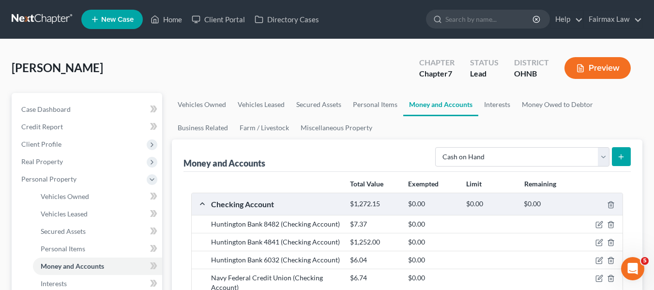
click at [480, 146] on div "Select Account Type Brokerage Cash on Hand Certificates of Deposit Checking Acc…" at bounding box center [530, 156] width 199 height 26
click at [482, 106] on link "Interests" at bounding box center [497, 104] width 38 height 23
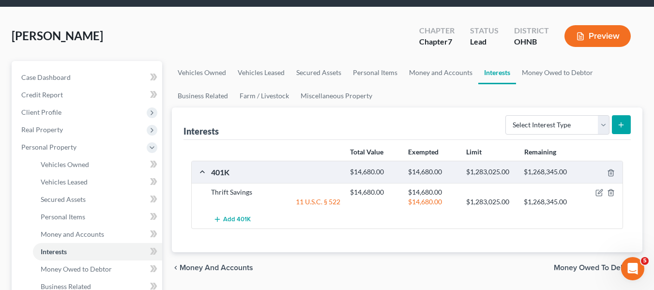
scroll to position [48, 0]
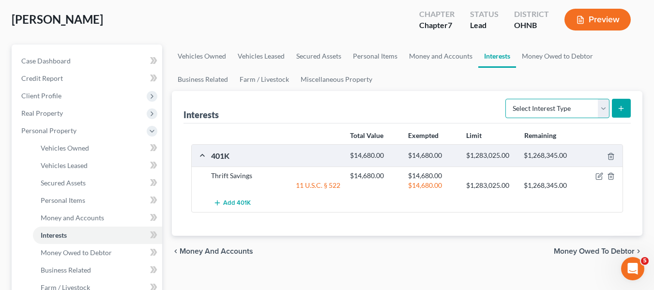
click at [550, 108] on select "Select Interest Type 401K Annuity Bond Education IRA Government Bond Government…" at bounding box center [557, 108] width 104 height 19
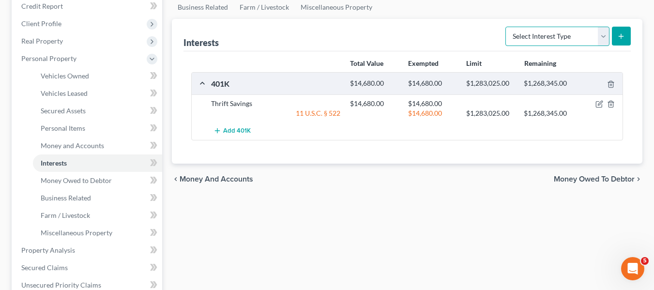
scroll to position [97, 0]
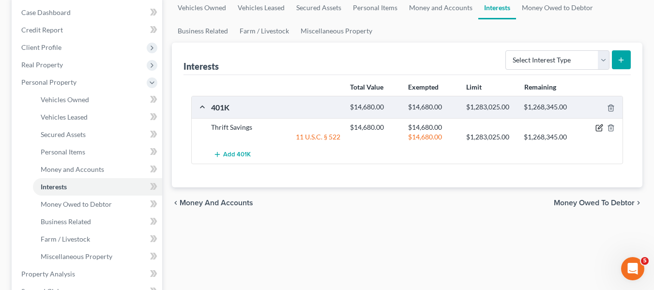
click at [596, 127] on icon "button" at bounding box center [599, 128] width 8 height 8
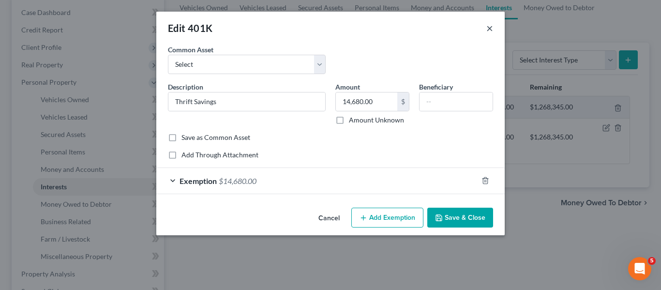
click at [488, 30] on button "×" at bounding box center [489, 28] width 7 height 12
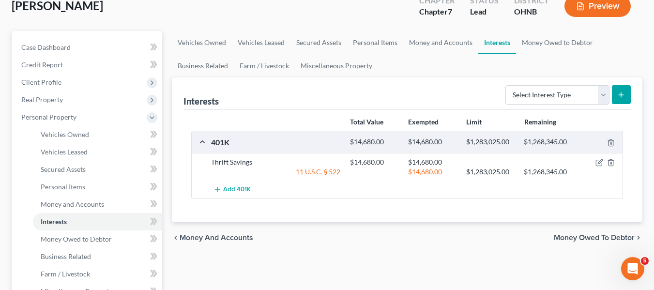
scroll to position [48, 0]
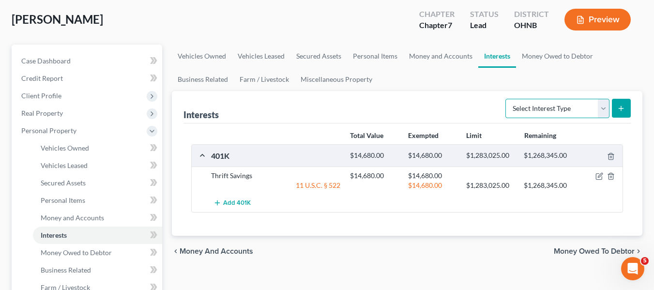
click at [547, 105] on select "Select Interest Type 401K Annuity Bond Education IRA Government Bond Government…" at bounding box center [557, 108] width 104 height 19
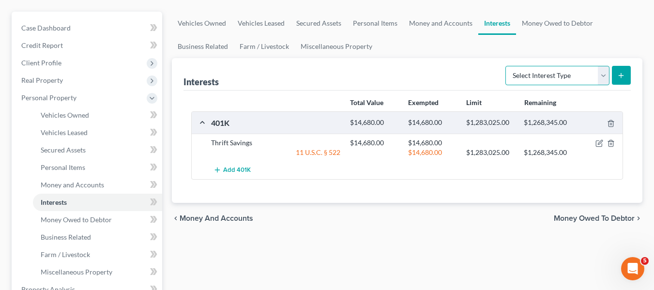
scroll to position [97, 0]
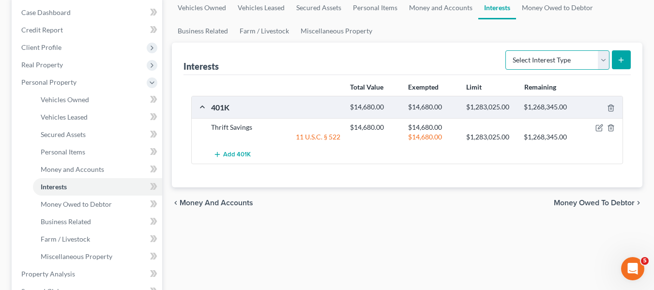
click at [543, 69] on select "Select Interest Type 401K Annuity Bond Education IRA Government Bond Government…" at bounding box center [557, 59] width 104 height 19
click at [447, 195] on div "chevron_left Money and Accounts Money Owed to Debtor chevron_right" at bounding box center [407, 202] width 470 height 31
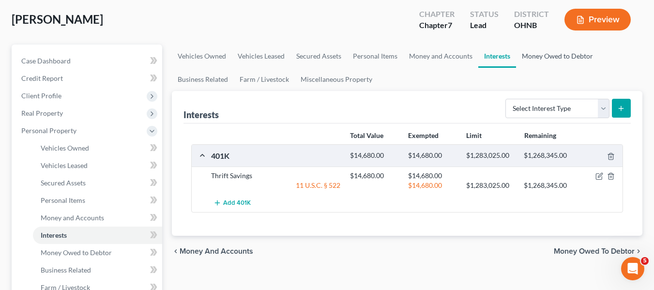
click at [541, 56] on link "Money Owed to Debtor" at bounding box center [557, 56] width 83 height 23
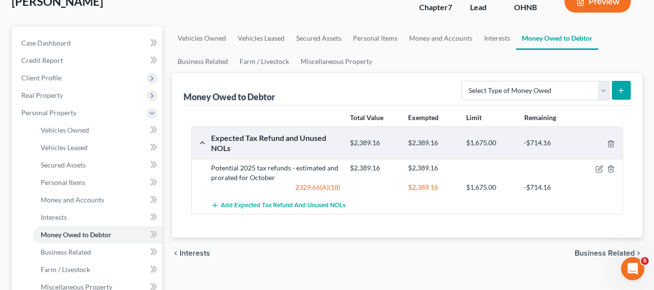
scroll to position [97, 0]
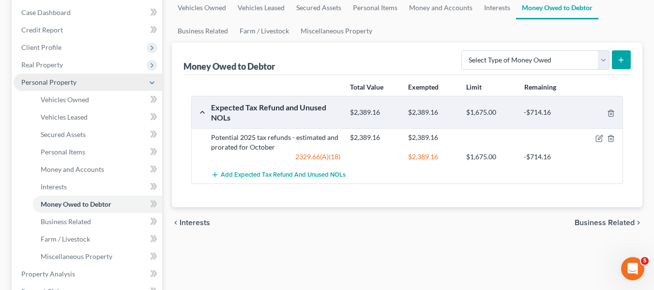
click at [60, 87] on span "Personal Property" at bounding box center [88, 82] width 149 height 17
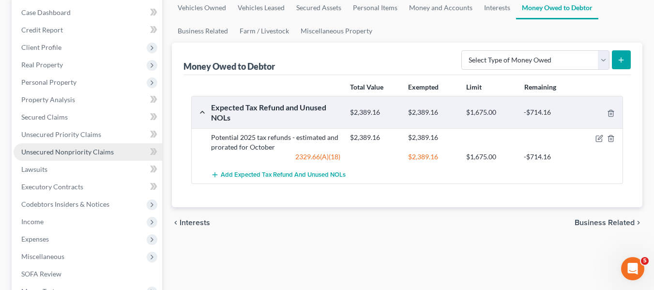
click at [74, 151] on span "Unsecured Nonpriority Claims" at bounding box center [67, 152] width 92 height 8
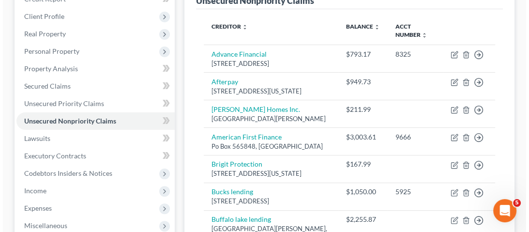
scroll to position [175, 0]
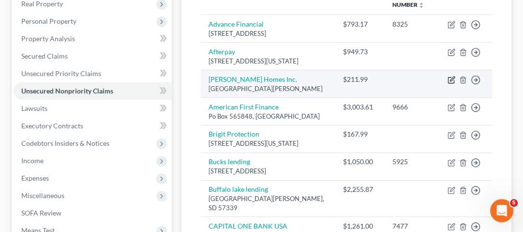
click at [451, 84] on icon "button" at bounding box center [452, 80] width 8 height 8
select select "23"
select select "14"
select select "0"
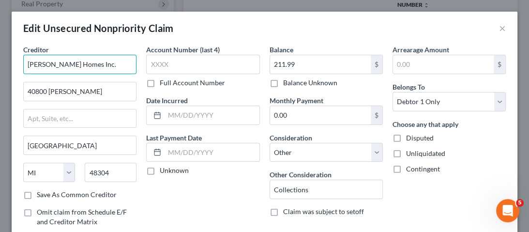
click at [75, 60] on input "[PERSON_NAME] Homes Inc." at bounding box center [79, 64] width 113 height 19
click at [99, 66] on input "[PERSON_NAME] Homes Inc." at bounding box center [79, 64] width 113 height 19
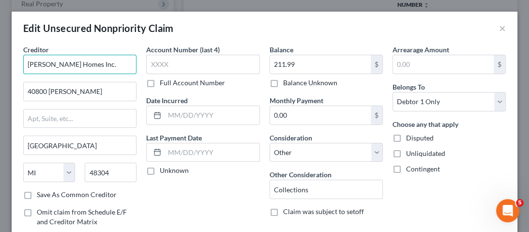
click at [99, 66] on input "[PERSON_NAME] Homes Inc." at bounding box center [79, 64] width 113 height 19
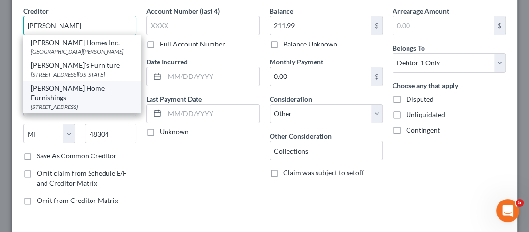
scroll to position [0, 0]
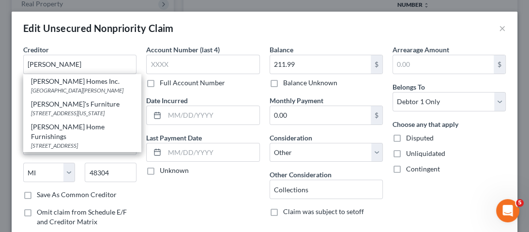
click at [85, 53] on div "Creditor * [PERSON_NAME] Homes Inc. [GEOGRAPHIC_DATA][PERSON_NAME] [PERSON_NAME…" at bounding box center [79, 60] width 113 height 30
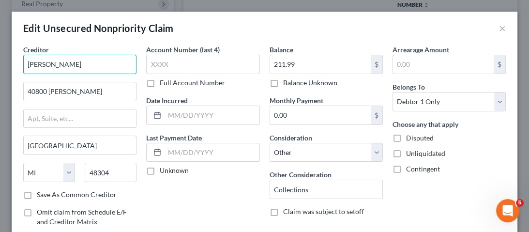
click at [79, 72] on input "[PERSON_NAME]" at bounding box center [79, 64] width 113 height 19
click at [87, 66] on input "[PERSON_NAME]" at bounding box center [79, 64] width 113 height 19
click at [74, 66] on input "[PERSON_NAME]" at bounding box center [79, 64] width 113 height 19
click at [75, 67] on input "[PERSON_NAME]" at bounding box center [79, 64] width 113 height 19
click at [52, 67] on input "[PERSON_NAME]" at bounding box center [79, 64] width 113 height 19
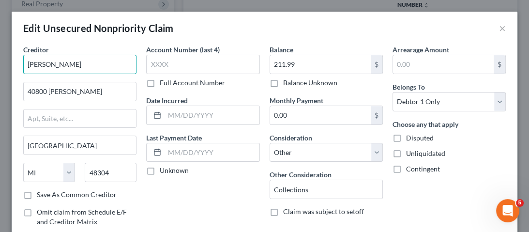
click at [52, 67] on input "[PERSON_NAME]" at bounding box center [79, 64] width 113 height 19
click at [62, 58] on input "[PERSON_NAME]" at bounding box center [79, 64] width 113 height 19
click at [61, 58] on input "[PERSON_NAME]" at bounding box center [79, 64] width 113 height 19
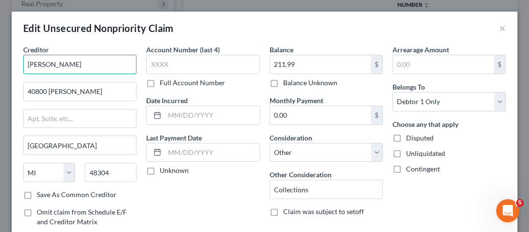
click at [61, 58] on input "[PERSON_NAME]" at bounding box center [79, 64] width 113 height 19
type input "d"
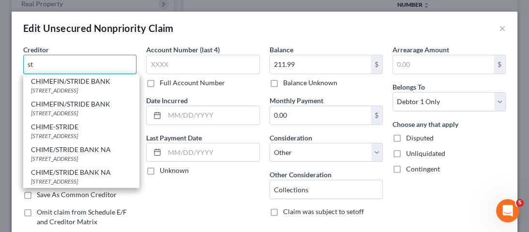
type input "s"
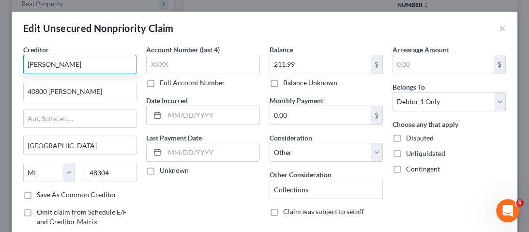
type input "[PERSON_NAME]"
click at [63, 61] on input "[PERSON_NAME]" at bounding box center [79, 64] width 113 height 19
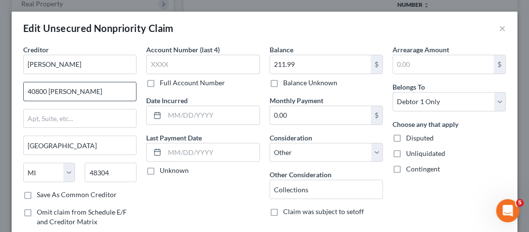
click at [71, 98] on input "40800 [PERSON_NAME]" at bounding box center [80, 91] width 112 height 18
click at [86, 99] on input "40800 [PERSON_NAME]" at bounding box center [80, 91] width 112 height 18
click at [90, 141] on input "[GEOGRAPHIC_DATA]" at bounding box center [80, 145] width 112 height 18
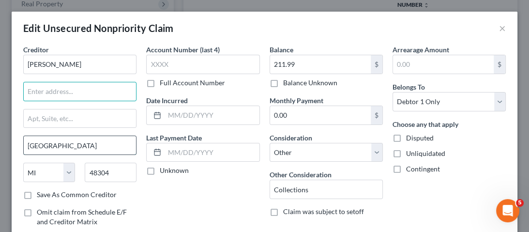
click at [91, 143] on input "[GEOGRAPHIC_DATA]" at bounding box center [80, 145] width 112 height 18
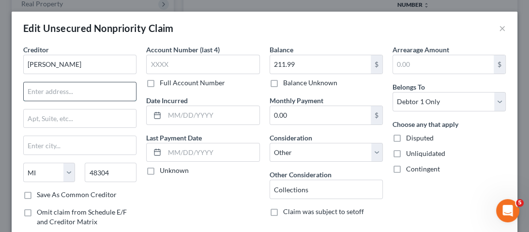
click at [67, 84] on input "text" at bounding box center [80, 91] width 112 height 18
paste input "[STREET_ADDRESS]"
click at [100, 168] on input "48304" at bounding box center [111, 172] width 52 height 19
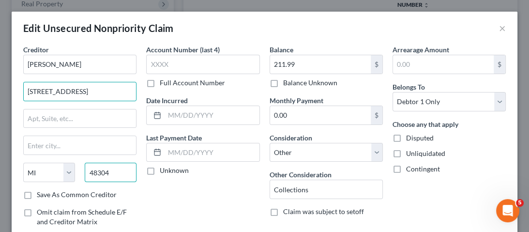
scroll to position [0, 0]
click at [100, 169] on input "48304" at bounding box center [111, 172] width 52 height 19
drag, startPoint x: 105, startPoint y: 86, endPoint x: 146, endPoint y: 86, distance: 41.1
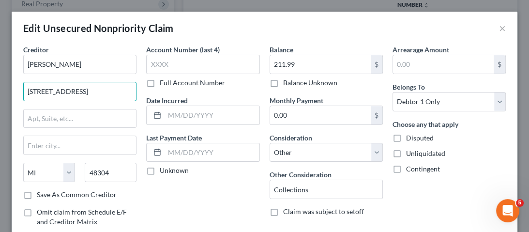
click at [146, 86] on div "Creditor * [PERSON_NAME] [STREET_ADDRESS][GEOGRAPHIC_DATA][US_STATE] CA CO [GEO…" at bounding box center [264, 148] width 492 height 207
click at [114, 93] on input "[STREET_ADDRESS]" at bounding box center [80, 91] width 112 height 18
drag, startPoint x: 111, startPoint y: 90, endPoint x: 132, endPoint y: 90, distance: 20.8
click at [132, 90] on input "[STREET_ADDRESS]" at bounding box center [80, 91] width 112 height 18
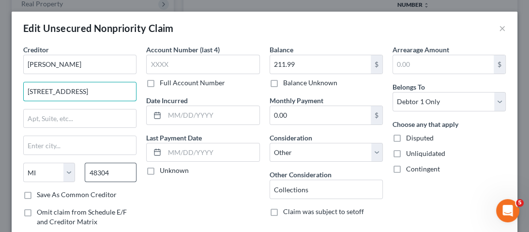
type input "[STREET_ADDRESS]"
click at [114, 174] on input "48304" at bounding box center [111, 172] width 52 height 19
paste input "91723"
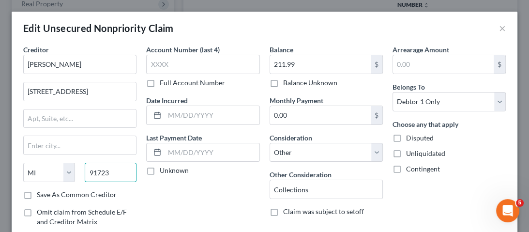
type input "91723"
type input "Covina"
select select "4"
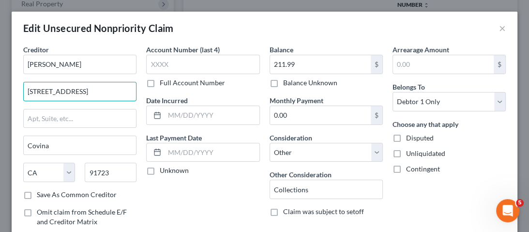
scroll to position [0, 51]
drag, startPoint x: 119, startPoint y: 90, endPoint x: 137, endPoint y: 91, distance: 18.4
click at [137, 91] on div "Creditor * [PERSON_NAME] [STREET_ADDRESS] [GEOGRAPHIC_DATA] [US_STATE] AK AR AZ…" at bounding box center [79, 148] width 123 height 207
click at [116, 91] on input "[STREET_ADDRESS]" at bounding box center [80, 91] width 112 height 18
drag, startPoint x: 97, startPoint y: 91, endPoint x: 136, endPoint y: 91, distance: 39.2
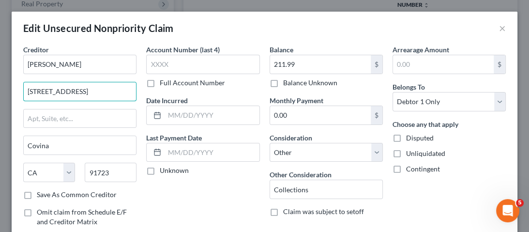
click at [136, 91] on div "Creditor * [PERSON_NAME] [STREET_ADDRESS] [GEOGRAPHIC_DATA] [US_STATE] AK AR AZ…" at bounding box center [79, 148] width 123 height 207
drag, startPoint x: 98, startPoint y: 88, endPoint x: 141, endPoint y: 90, distance: 43.1
click at [141, 90] on div "Creditor * [PERSON_NAME] [STREET_ADDRESS][GEOGRAPHIC_DATA][US_STATE] CA CO CT D…" at bounding box center [264, 148] width 492 height 207
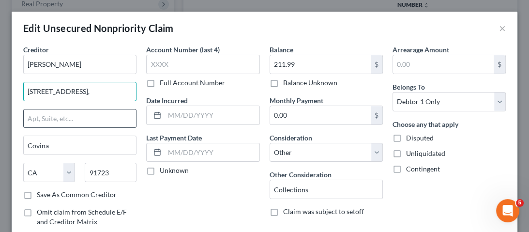
type input "[STREET_ADDRESS],"
click at [102, 109] on input "text" at bounding box center [80, 118] width 112 height 18
paste input "Suite 3801"
type input "Suite 3801"
click at [126, 98] on input "[STREET_ADDRESS]," at bounding box center [80, 91] width 112 height 18
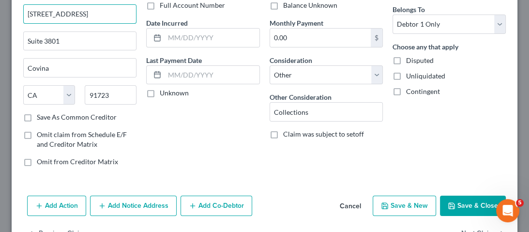
scroll to position [107, 0]
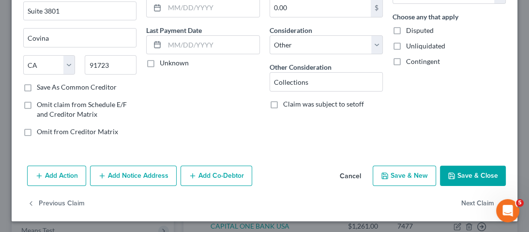
type input "[STREET_ADDRESS]"
click at [131, 172] on button "Add Notice Address" at bounding box center [133, 175] width 87 height 20
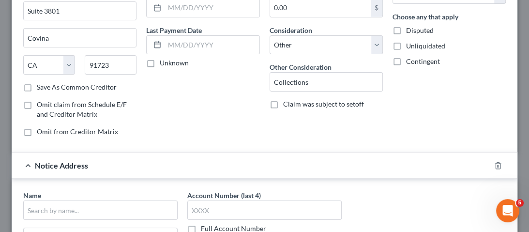
scroll to position [224, 0]
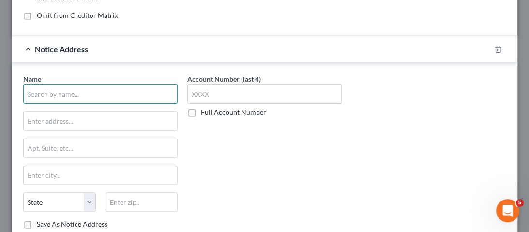
click at [115, 95] on input "text" at bounding box center [100, 93] width 154 height 19
type input "[PERSON_NAME] bank"
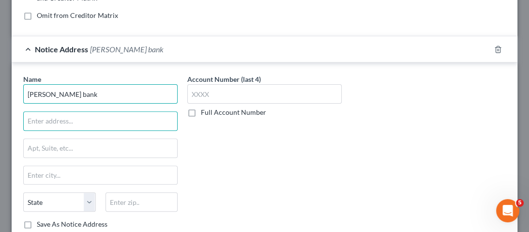
click at [105, 87] on input "[PERSON_NAME] bank" at bounding box center [100, 93] width 154 height 19
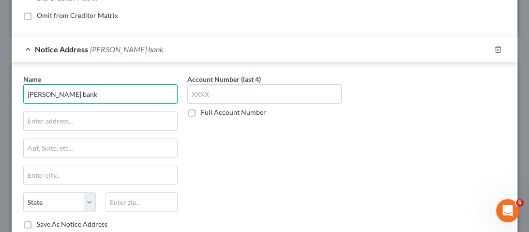
scroll to position [262, 0]
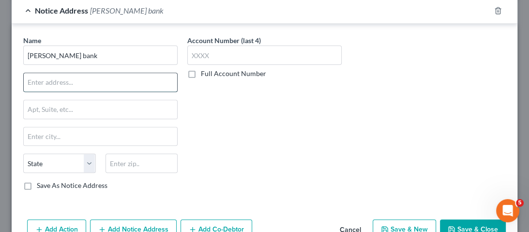
click at [93, 81] on input "text" at bounding box center [100, 82] width 153 height 18
paste input "[GEOGRAPHIC_DATA], [GEOGRAPHIC_DATA]"
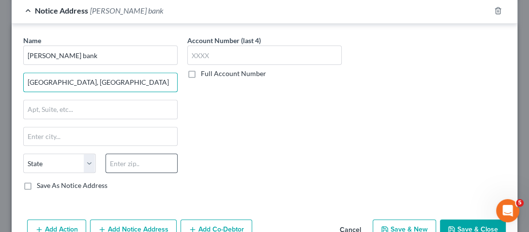
type input "[GEOGRAPHIC_DATA], [GEOGRAPHIC_DATA]"
drag, startPoint x: 142, startPoint y: 169, endPoint x: 144, endPoint y: 163, distance: 6.6
click at [142, 169] on input "text" at bounding box center [141, 162] width 73 height 19
click at [144, 163] on input "text" at bounding box center [141, 162] width 73 height 19
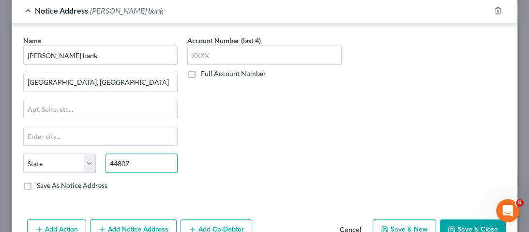
type input "44807"
type input "Attica"
select select "36"
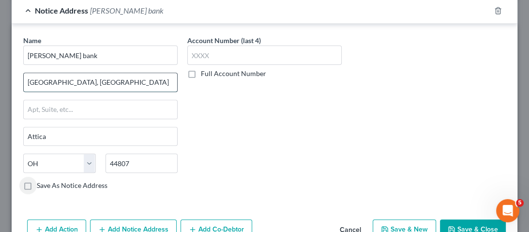
drag, startPoint x: 98, startPoint y: 78, endPoint x: 165, endPoint y: 78, distance: 67.7
click at [101, 78] on input "[GEOGRAPHIC_DATA], [GEOGRAPHIC_DATA]" at bounding box center [100, 82] width 153 height 18
click at [165, 78] on input "[GEOGRAPHIC_DATA], [GEOGRAPHIC_DATA]" at bounding box center [100, 82] width 153 height 18
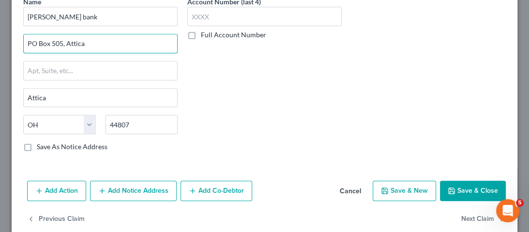
scroll to position [315, 0]
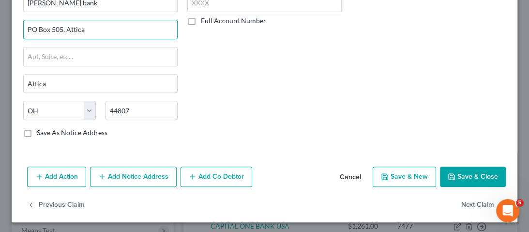
type input "PO Box 505, Attica"
drag, startPoint x: 138, startPoint y: 169, endPoint x: 235, endPoint y: 147, distance: 99.3
click at [138, 169] on button "Add Notice Address" at bounding box center [133, 176] width 87 height 20
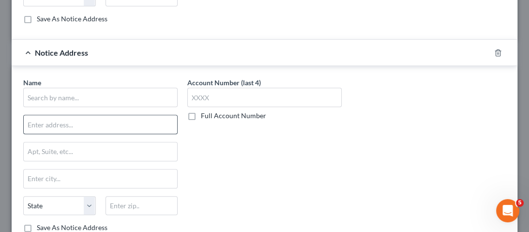
scroll to position [431, 0]
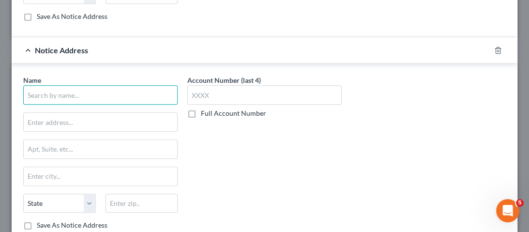
click at [96, 87] on input "text" at bounding box center [100, 94] width 154 height 19
type input "stride bank"
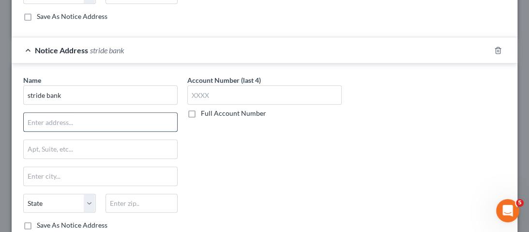
click at [80, 121] on input "text" at bounding box center [100, 122] width 153 height 18
paste input "[STREET_ADDRESS][US_STATE]"
drag, startPoint x: 128, startPoint y: 118, endPoint x: 108, endPoint y: 118, distance: 19.8
click at [108, 118] on input "[STREET_ADDRESS][US_STATE]" at bounding box center [100, 122] width 153 height 18
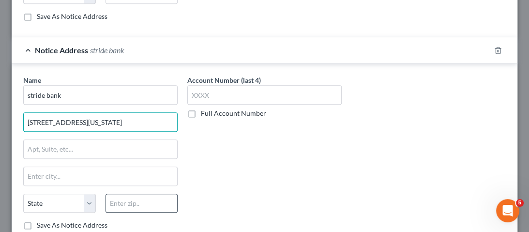
scroll to position [0, 35]
type input "[STREET_ADDRESS][US_STATE]"
click at [126, 197] on input "text" at bounding box center [141, 203] width 73 height 19
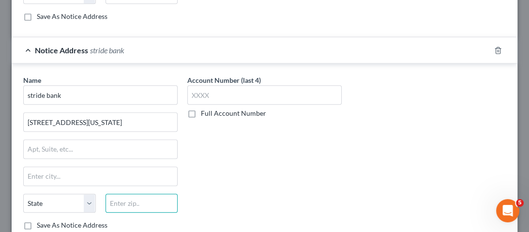
paste input "73701"
type input "73701"
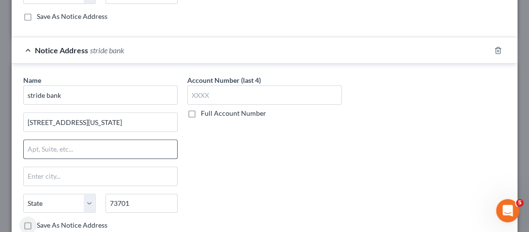
type input "[PERSON_NAME]"
select select "37"
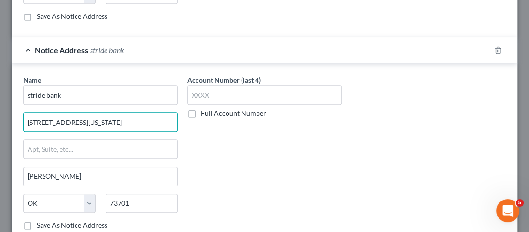
scroll to position [0, 35]
drag, startPoint x: 112, startPoint y: 118, endPoint x: 184, endPoint y: 122, distance: 72.2
click at [184, 122] on div "Name * stride bank [STREET_ADDRESS][US_STATE] [PERSON_NAME] State [US_STATE] AK…" at bounding box center [264, 156] width 492 height 163
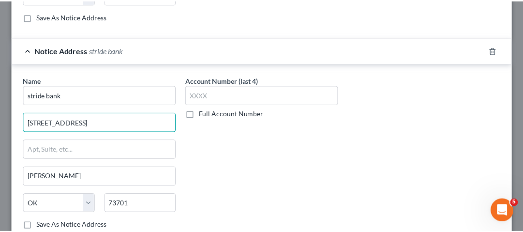
scroll to position [523, 0]
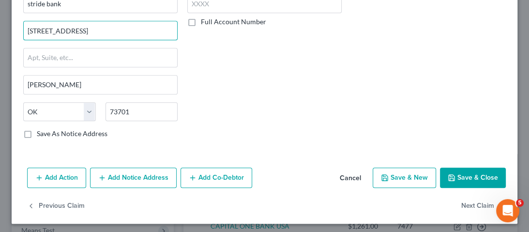
type input "[STREET_ADDRESS]"
click at [461, 174] on button "Save & Close" at bounding box center [473, 177] width 66 height 20
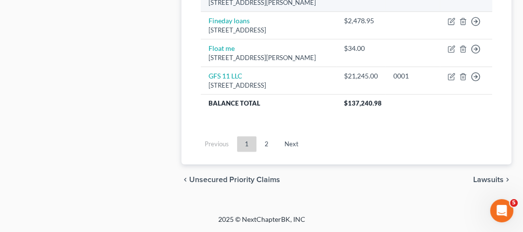
scroll to position [1013, 0]
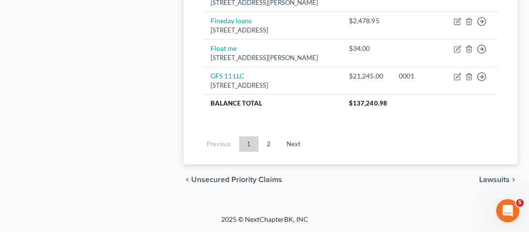
select select "36"
select select "14"
select select "0"
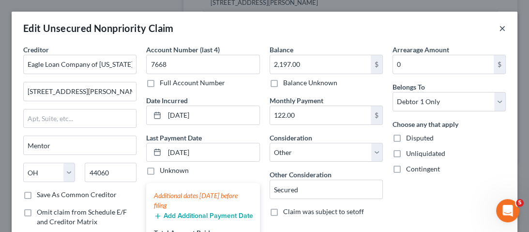
click at [499, 31] on button "×" at bounding box center [502, 28] width 7 height 12
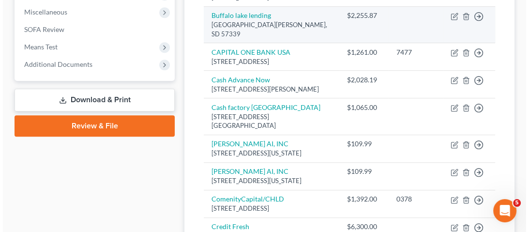
scroll to position [371, 0]
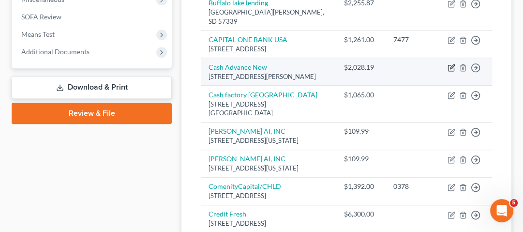
click at [451, 72] on icon "button" at bounding box center [452, 68] width 8 height 8
select select "27"
select select "14"
select select "0"
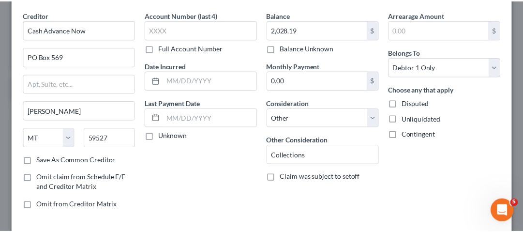
scroll to position [0, 0]
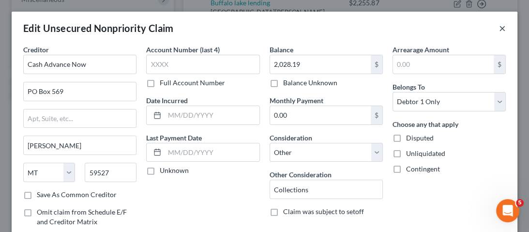
drag, startPoint x: 495, startPoint y: 31, endPoint x: 456, endPoint y: 51, distance: 42.8
click at [499, 31] on button "×" at bounding box center [502, 28] width 7 height 12
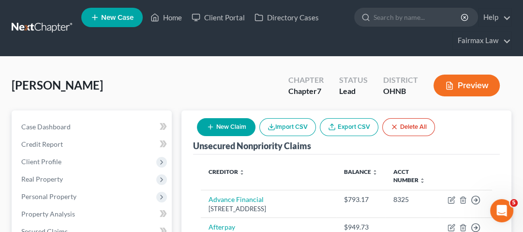
drag, startPoint x: 488, startPoint y: 122, endPoint x: 456, endPoint y: 121, distance: 32.4
click at [488, 122] on div "Unsecured Nonpriority Claims New Claim Import CSV Export CSV Delete All" at bounding box center [346, 132] width 307 height 44
click at [287, 126] on button "Import CSV" at bounding box center [287, 127] width 57 height 18
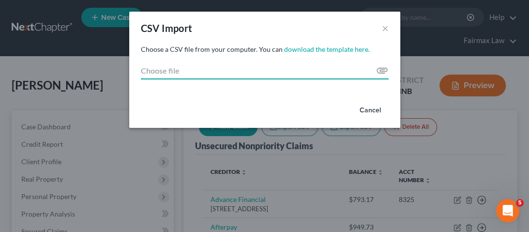
click at [219, 69] on input "Choose file" at bounding box center [265, 70] width 248 height 17
type input "C:\fakepath\Creditors.csv"
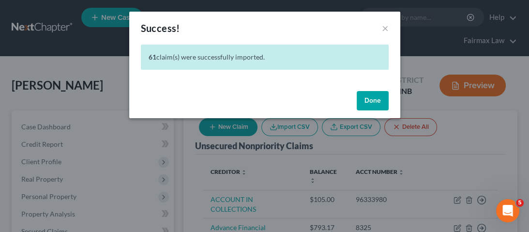
drag, startPoint x: 377, startPoint y: 99, endPoint x: 418, endPoint y: 119, distance: 45.2
click at [377, 99] on button "Done" at bounding box center [373, 100] width 32 height 19
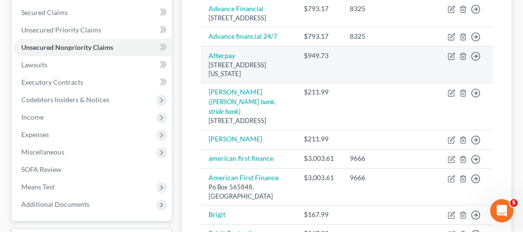
scroll to position [232, 0]
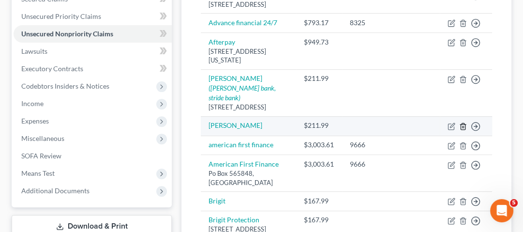
click at [462, 122] on icon "button" at bounding box center [463, 126] width 8 height 8
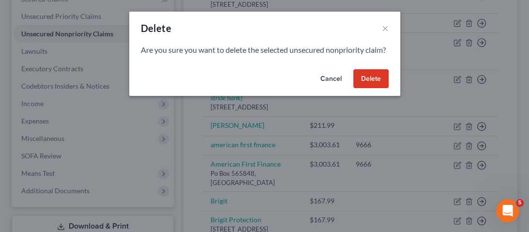
click at [364, 89] on button "Delete" at bounding box center [370, 78] width 35 height 19
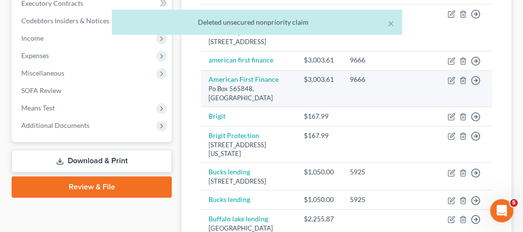
scroll to position [310, 0]
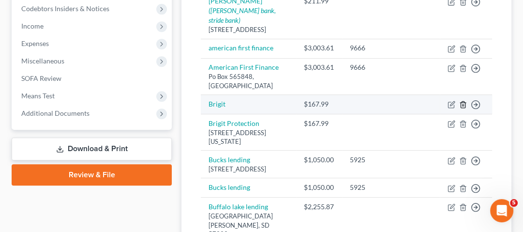
click at [466, 101] on icon "button" at bounding box center [463, 105] width 8 height 8
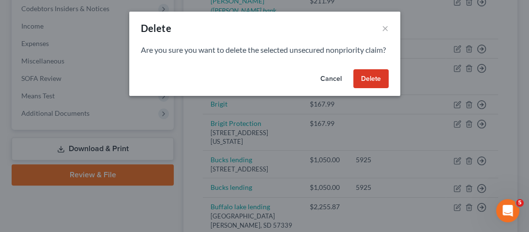
click at [373, 89] on button "Delete" at bounding box center [370, 78] width 35 height 19
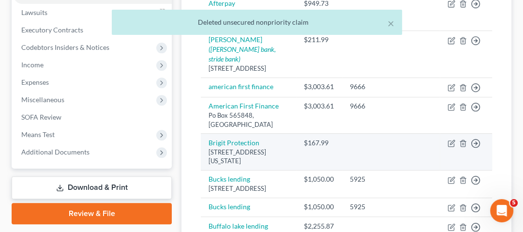
scroll to position [271, 0]
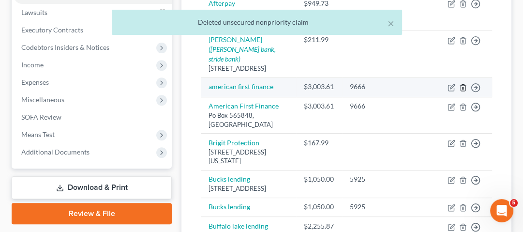
click at [464, 84] on icon "button" at bounding box center [463, 88] width 8 height 8
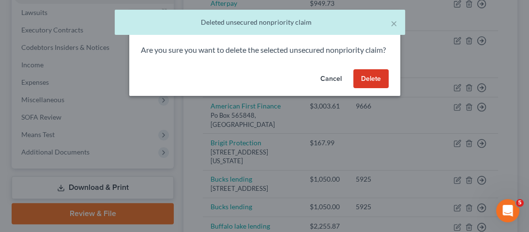
click at [370, 89] on button "Delete" at bounding box center [370, 78] width 35 height 19
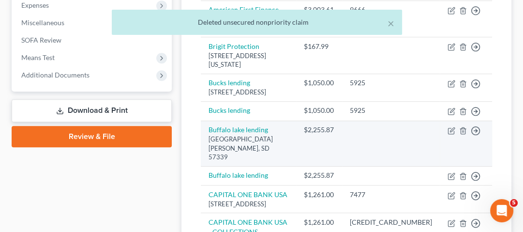
scroll to position [348, 0]
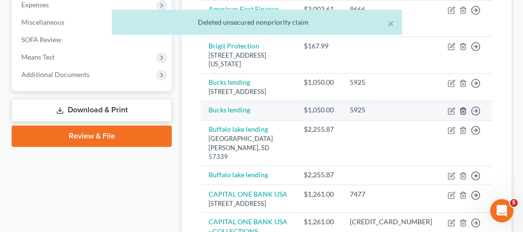
click at [463, 110] on line "button" at bounding box center [463, 111] width 0 height 2
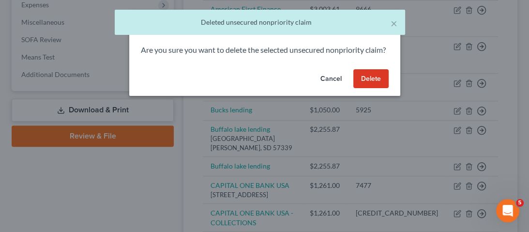
click at [376, 89] on button "Delete" at bounding box center [370, 78] width 35 height 19
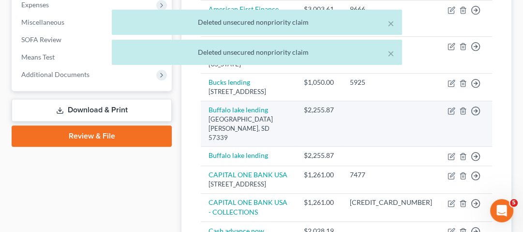
scroll to position [387, 0]
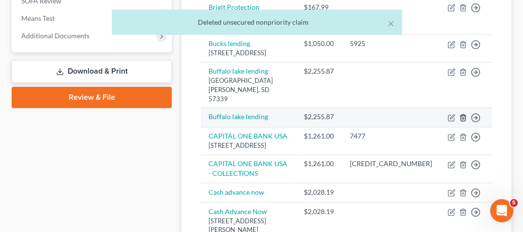
click at [461, 114] on icon "button" at bounding box center [463, 118] width 8 height 8
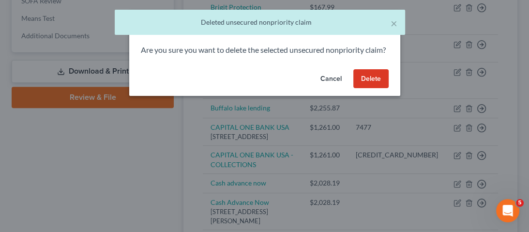
click at [364, 89] on button "Delete" at bounding box center [370, 78] width 35 height 19
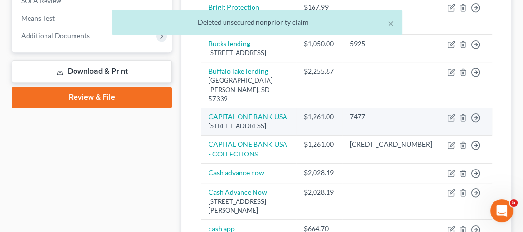
scroll to position [426, 0]
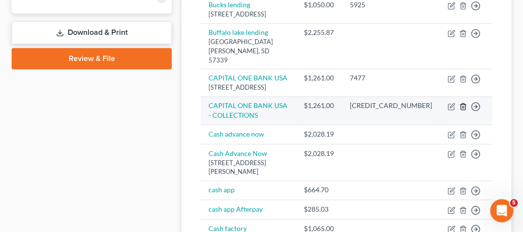
click at [462, 107] on icon "button" at bounding box center [463, 107] width 8 height 8
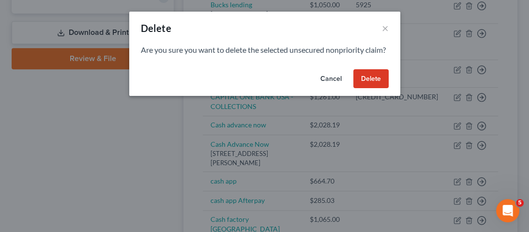
click at [372, 89] on button "Delete" at bounding box center [370, 78] width 35 height 19
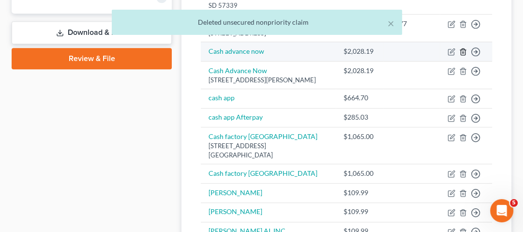
click at [461, 56] on icon "button" at bounding box center [463, 52] width 8 height 8
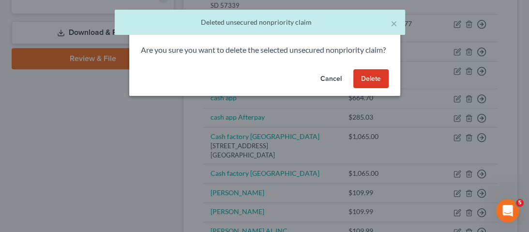
click at [369, 89] on button "Delete" at bounding box center [370, 78] width 35 height 19
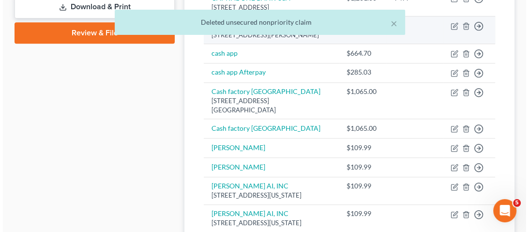
scroll to position [465, 0]
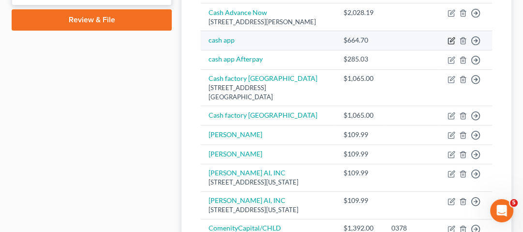
click at [450, 42] on icon "button" at bounding box center [452, 39] width 4 height 4
select select "2"
select select "0"
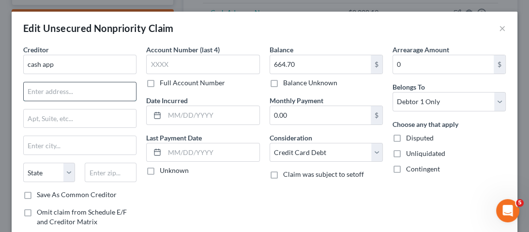
drag, startPoint x: 77, startPoint y: 99, endPoint x: 99, endPoint y: 91, distance: 23.1
click at [77, 99] on input "text" at bounding box center [80, 91] width 112 height 18
click at [79, 91] on input "text" at bounding box center [80, 91] width 112 height 18
paste input "[STREET_ADDRESS]"
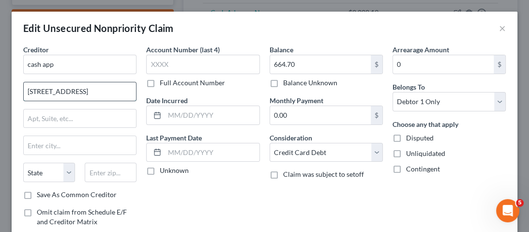
drag, startPoint x: 99, startPoint y: 91, endPoint x: 134, endPoint y: 90, distance: 34.9
click at [139, 91] on div "Creditor * cash app [STREET_ADDRESS], [GEOGRAPHIC_DATA] [US_STATE][GEOGRAPHIC_D…" at bounding box center [264, 148] width 492 height 207
type input "[STREET_ADDRESS]"
click at [141, 91] on div "Account Number (last 4) Full Account Number Date Incurred Last Payment Date Unk…" at bounding box center [202, 148] width 123 height 207
drag, startPoint x: 128, startPoint y: 90, endPoint x: 137, endPoint y: 90, distance: 9.7
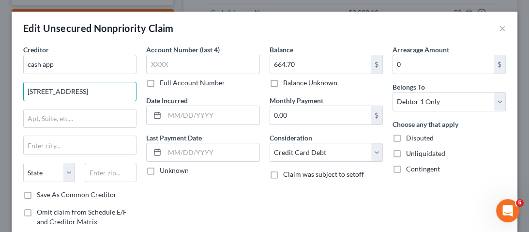
click at [137, 90] on div "Creditor * cash app [STREET_ADDRESS], [GEOGRAPHIC_DATA] [US_STATE][GEOGRAPHIC_D…" at bounding box center [79, 148] width 123 height 207
click at [108, 89] on input "[STREET_ADDRESS]" at bounding box center [80, 91] width 112 height 18
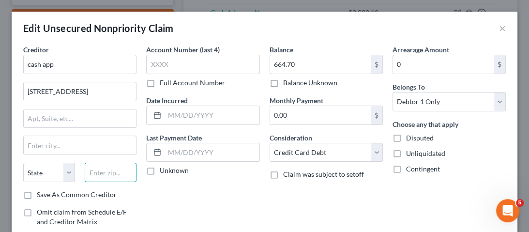
click at [101, 173] on input "text" at bounding box center [111, 172] width 52 height 19
type input "94612"
type input "[GEOGRAPHIC_DATA]"
select select "4"
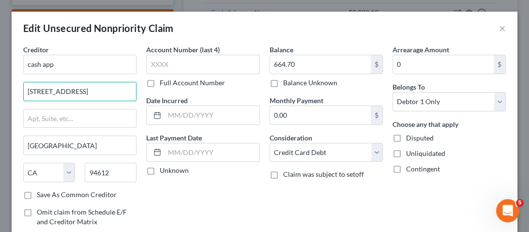
scroll to position [0, 79]
drag, startPoint x: 114, startPoint y: 90, endPoint x: 149, endPoint y: 91, distance: 34.8
click at [149, 91] on div "Creditor * cash app [STREET_ADDRESS][GEOGRAPHIC_DATA] [GEOGRAPHIC_DATA] [US_STA…" at bounding box center [264, 148] width 492 height 207
drag, startPoint x: 105, startPoint y: 90, endPoint x: 75, endPoint y: 89, distance: 30.0
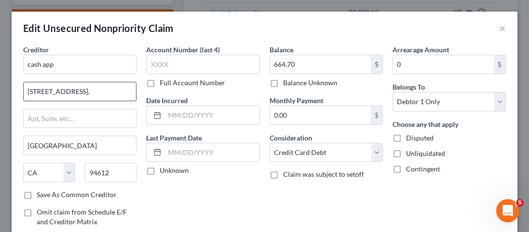
click at [75, 89] on input "[STREET_ADDRESS]," at bounding box center [80, 91] width 112 height 18
type input "1955 [GEOGRAPHIC_DATA],"
click at [91, 128] on div "Creditor * cash app 1955 [GEOGRAPHIC_DATA], [GEOGRAPHIC_DATA] [US_STATE] AK AR …" at bounding box center [79, 117] width 113 height 145
click at [91, 120] on input "text" at bounding box center [80, 118] width 112 height 18
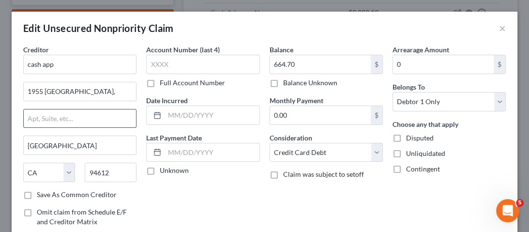
paste input "Suite 600,"
type input "Suite 600"
click at [105, 97] on input "1955 [GEOGRAPHIC_DATA]," at bounding box center [80, 91] width 112 height 18
click at [67, 91] on input "1955 [GEOGRAPHIC_DATA]" at bounding box center [80, 91] width 112 height 18
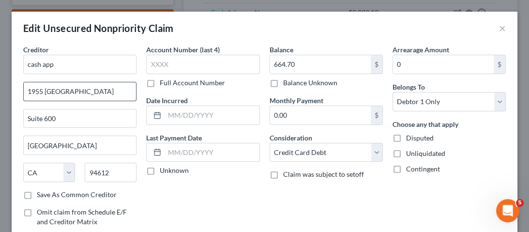
click at [67, 91] on input "1955 [GEOGRAPHIC_DATA]" at bounding box center [80, 91] width 112 height 18
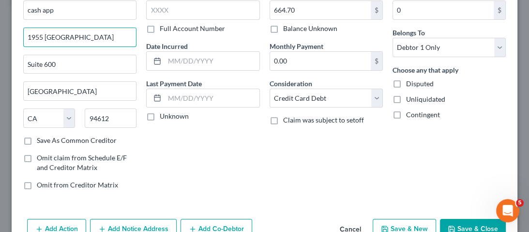
scroll to position [107, 0]
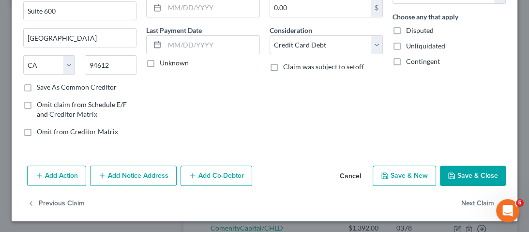
type input "1955 [GEOGRAPHIC_DATA]"
click at [480, 169] on button "Save & Close" at bounding box center [473, 175] width 66 height 20
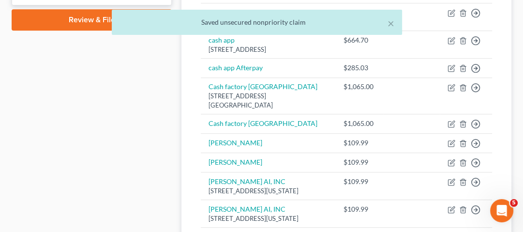
drag, startPoint x: 160, startPoint y: 129, endPoint x: 172, endPoint y: 132, distance: 12.3
click at [160, 129] on div "Case Dashboard Payments Invoices Payments Payments Credit Report Client Profile" at bounding box center [92, 34] width 170 height 776
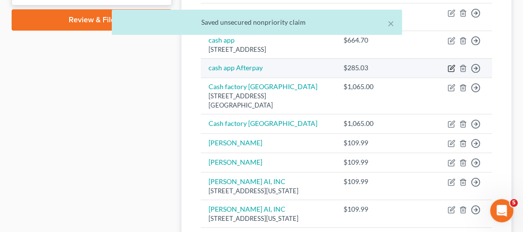
click at [451, 72] on icon "button" at bounding box center [452, 68] width 8 height 8
select select "2"
select select "0"
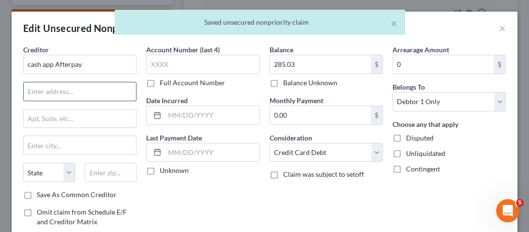
click at [91, 99] on input "text" at bounding box center [80, 91] width 112 height 18
paste input "1955 [GEOGRAPHIC_DATA]"
type input "1955 [GEOGRAPHIC_DATA]"
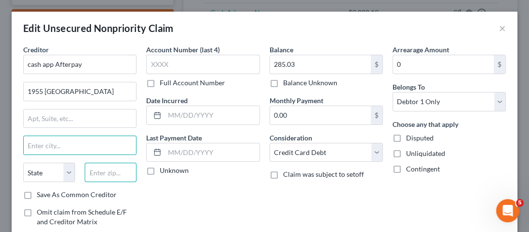
click at [104, 178] on input "text" at bounding box center [111, 172] width 52 height 19
type input "94612"
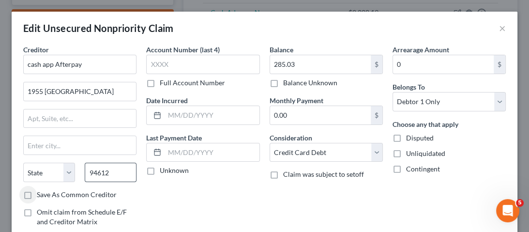
type input "[GEOGRAPHIC_DATA]"
select select "4"
click at [79, 120] on input "text" at bounding box center [80, 118] width 112 height 18
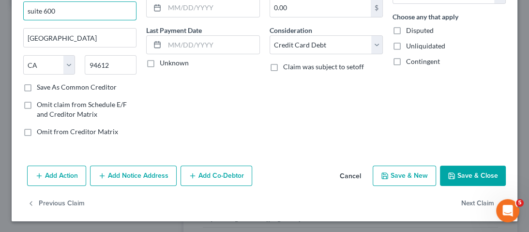
type input "suite 600"
click at [473, 171] on button "Save & Close" at bounding box center [473, 175] width 66 height 20
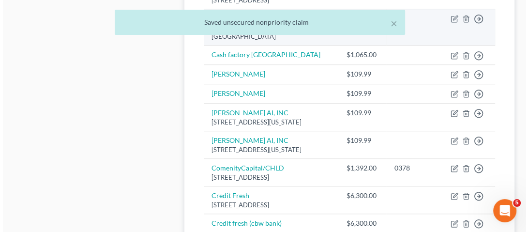
scroll to position [542, 0]
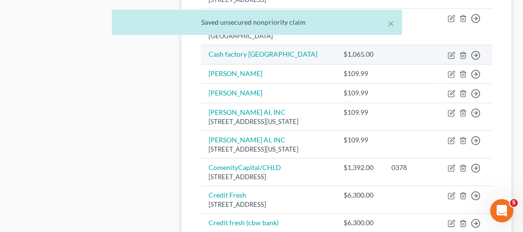
click at [447, 64] on td "Move to D Move to E Move to G Move to Notice Only" at bounding box center [466, 54] width 52 height 19
click at [451, 59] on icon "button" at bounding box center [452, 55] width 8 height 8
select select "2"
select select "0"
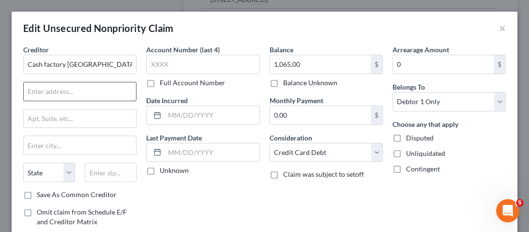
click at [57, 89] on input "text" at bounding box center [80, 91] width 112 height 18
paste input "[STREET_ADDRESS]"
type input "[STREET_ADDRESS]"
drag, startPoint x: 69, startPoint y: 85, endPoint x: 139, endPoint y: 85, distance: 70.2
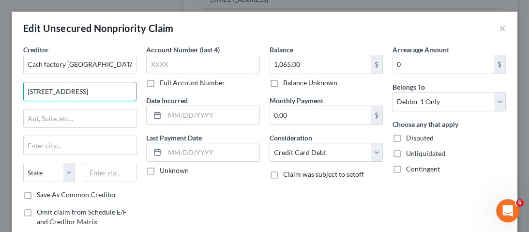
click at [139, 85] on div "Creditor * Cash factory [GEOGRAPHIC_DATA] [STREET_ADDRESS] State [US_STATE][GEO…" at bounding box center [264, 148] width 492 height 207
click at [111, 172] on input "text" at bounding box center [111, 172] width 52 height 19
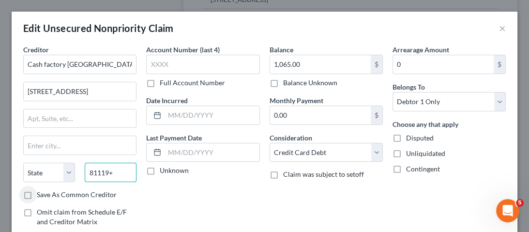
click at [116, 172] on input "81119+" at bounding box center [111, 172] width 52 height 19
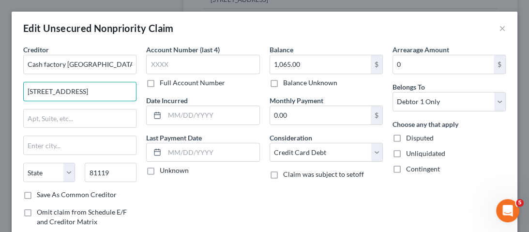
scroll to position [0, 16]
drag, startPoint x: 106, startPoint y: 87, endPoint x: 141, endPoint y: 87, distance: 34.8
click at [141, 87] on div "Creditor * Cash factory [GEOGRAPHIC_DATA] [STREET_ADDRESS] State [US_STATE] AK …" at bounding box center [264, 148] width 492 height 207
click at [141, 87] on div "Account Number (last 4) Full Account Number Date Incurred Last Payment Date Unk…" at bounding box center [202, 148] width 123 height 207
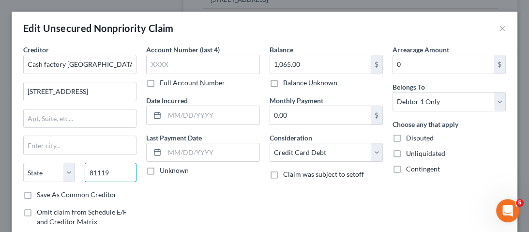
click at [109, 176] on input "81119" at bounding box center [111, 172] width 52 height 19
type input "89119"
type input "[GEOGRAPHIC_DATA]"
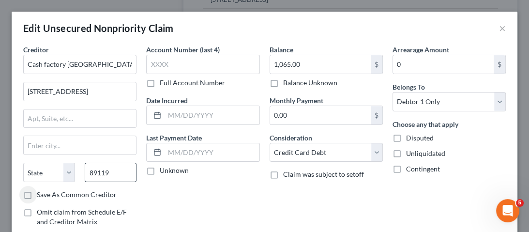
select select "31"
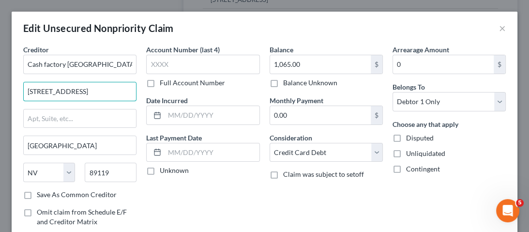
scroll to position [0, 16]
drag, startPoint x: 82, startPoint y: 90, endPoint x: 142, endPoint y: 90, distance: 59.5
click at [142, 90] on div "Creditor * Cash factory [GEOGRAPHIC_DATA] [STREET_ADDRESS] [GEOGRAPHIC_DATA] [U…" at bounding box center [264, 148] width 492 height 207
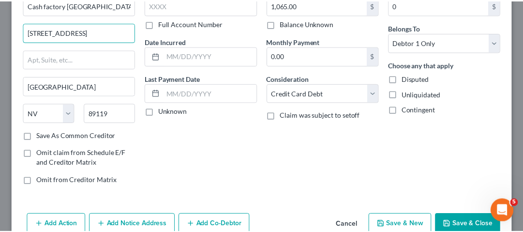
scroll to position [107, 0]
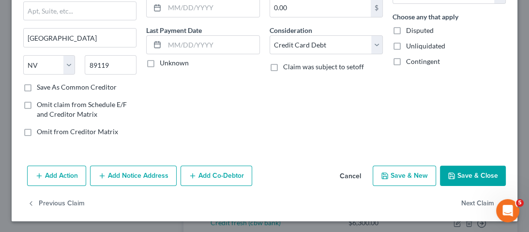
type input "[STREET_ADDRESS]"
click at [465, 178] on button "Save & Close" at bounding box center [473, 175] width 66 height 20
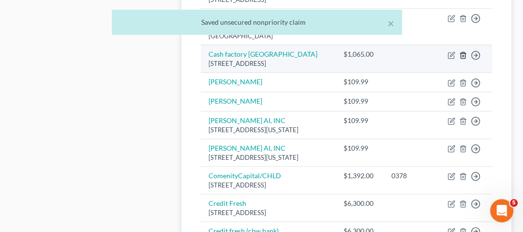
click at [462, 59] on icon "button" at bounding box center [463, 55] width 8 height 8
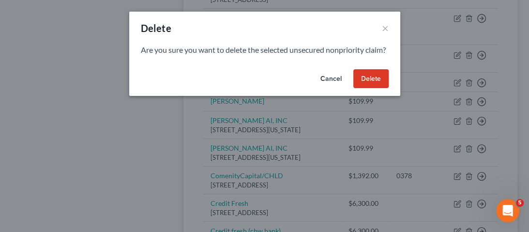
click at [364, 85] on button "Delete" at bounding box center [370, 78] width 35 height 19
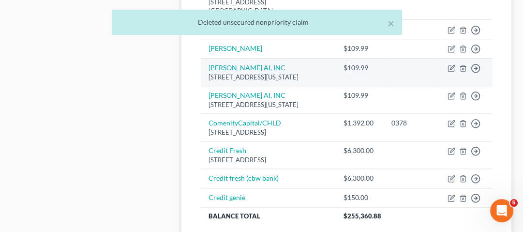
scroll to position [581, 0]
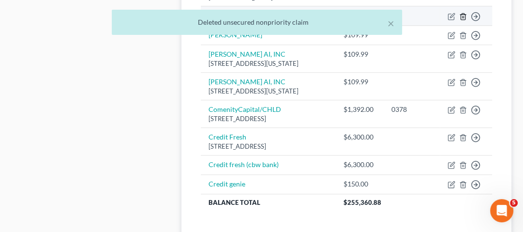
click at [461, 20] on icon "button" at bounding box center [463, 17] width 8 height 8
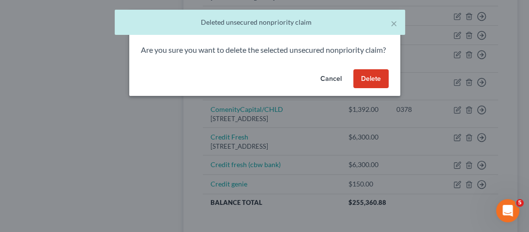
click at [374, 89] on button "Delete" at bounding box center [370, 78] width 35 height 19
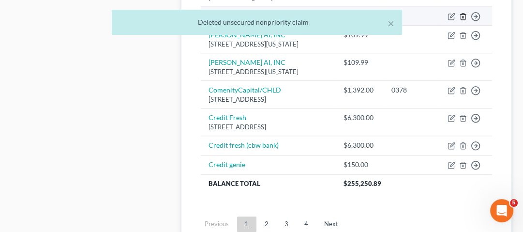
click at [464, 19] on icon "button" at bounding box center [463, 16] width 4 height 6
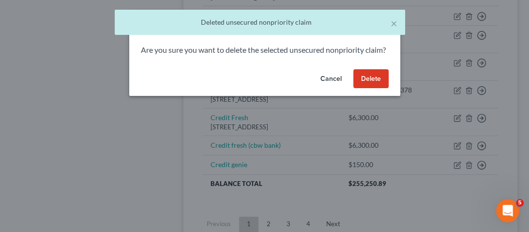
click at [370, 89] on button "Delete" at bounding box center [370, 78] width 35 height 19
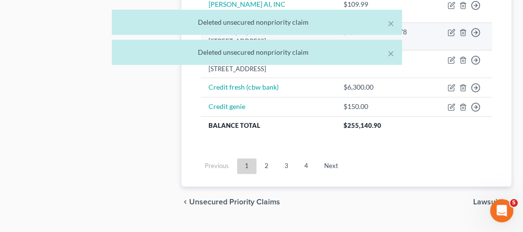
scroll to position [658, 0]
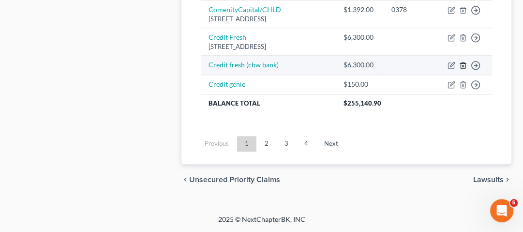
click at [462, 69] on icon "button" at bounding box center [463, 65] width 8 height 8
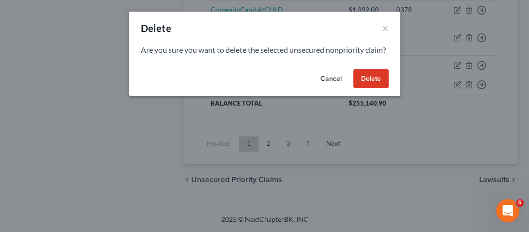
click at [372, 89] on button "Delete" at bounding box center [370, 78] width 35 height 19
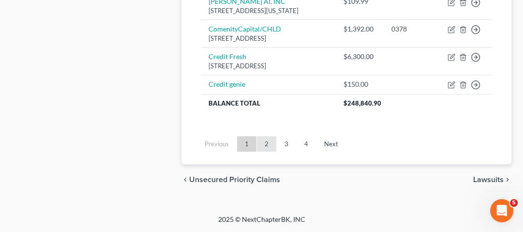
click at [269, 151] on link "2" at bounding box center [266, 143] width 19 height 15
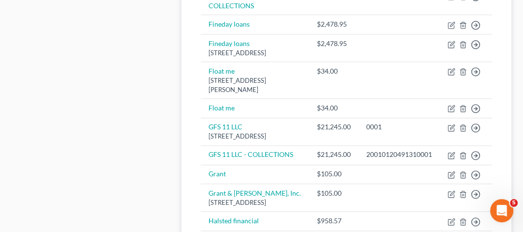
scroll to position [841, 0]
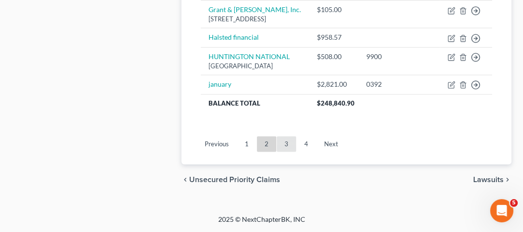
click at [291, 151] on link "3" at bounding box center [286, 143] width 19 height 15
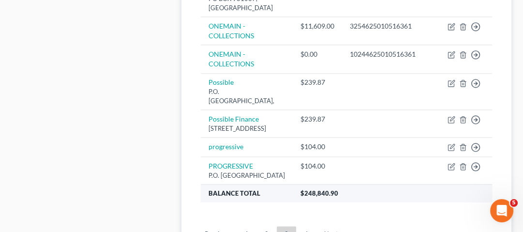
scroll to position [989, 0]
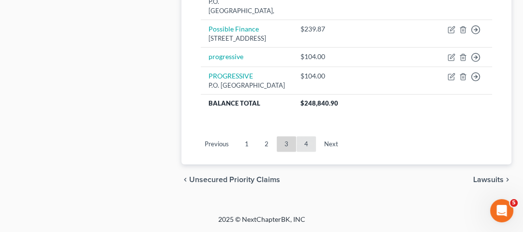
click at [310, 151] on link "4" at bounding box center [306, 143] width 19 height 15
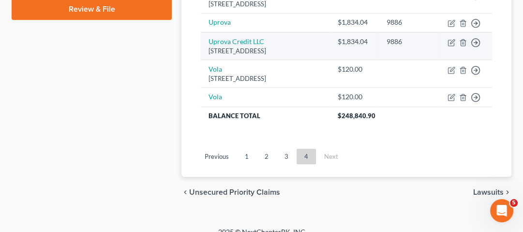
scroll to position [457, 0]
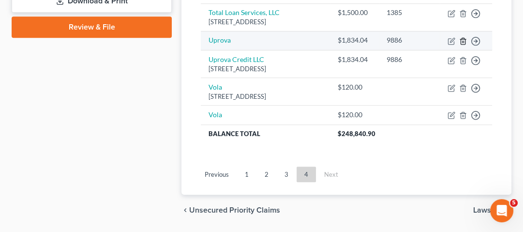
click at [461, 44] on icon "button" at bounding box center [463, 41] width 4 height 6
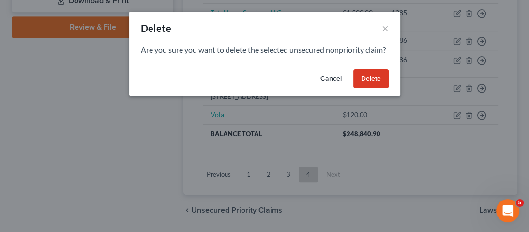
click at [374, 89] on button "Delete" at bounding box center [370, 78] width 35 height 19
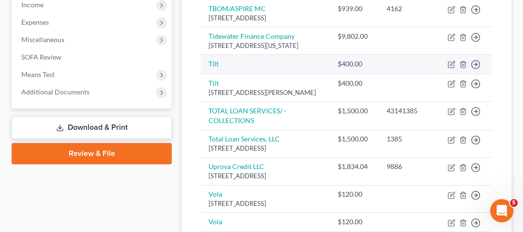
scroll to position [341, 0]
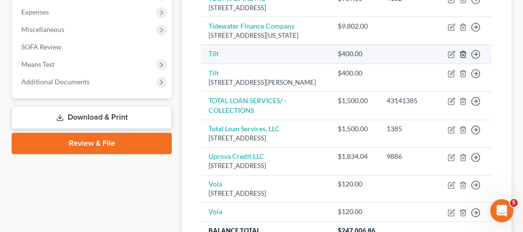
click at [464, 56] on line "button" at bounding box center [464, 55] width 0 height 2
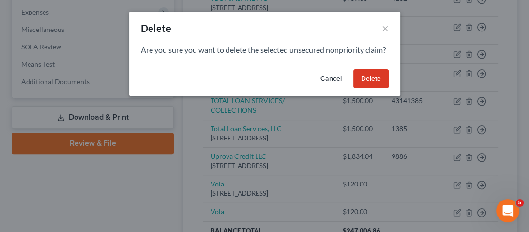
click at [368, 89] on button "Delete" at bounding box center [370, 78] width 35 height 19
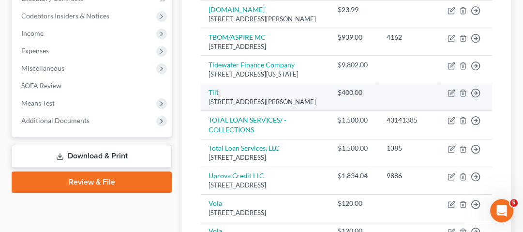
scroll to position [225, 0]
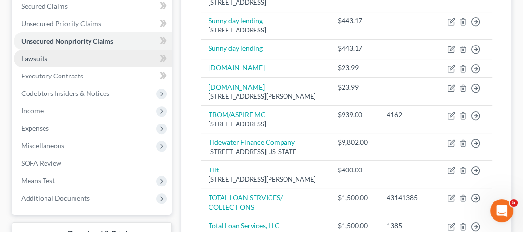
click at [83, 63] on link "Lawsuits" at bounding box center [93, 58] width 158 height 17
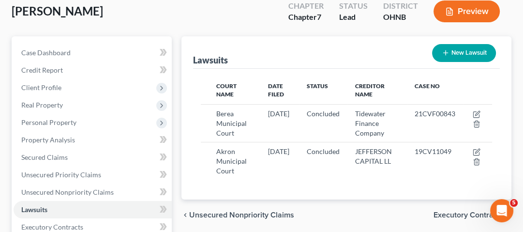
scroll to position [77, 0]
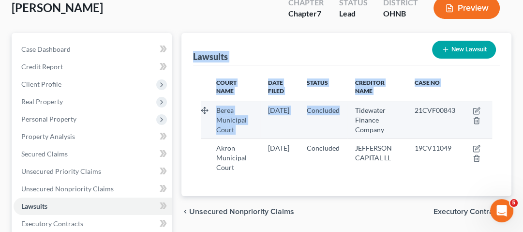
drag, startPoint x: 194, startPoint y: 54, endPoint x: 363, endPoint y: 122, distance: 183.0
click at [353, 119] on div "Lawsuits New Lawsuit Court Name Date Filed Status Creditor Name Case No Berea M…" at bounding box center [346, 114] width 330 height 163
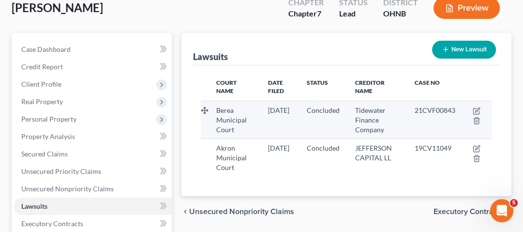
click at [370, 126] on span "Tidewater Finance Company" at bounding box center [370, 120] width 30 height 28
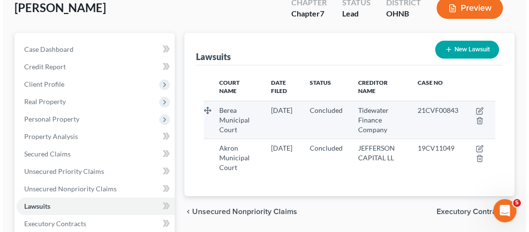
scroll to position [116, 0]
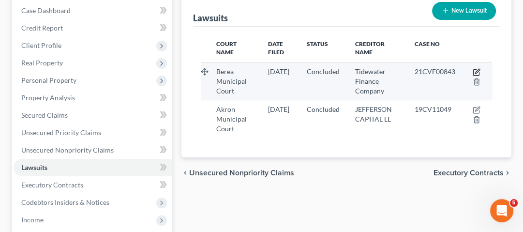
click at [473, 75] on icon "button" at bounding box center [477, 72] width 8 height 8
select select "36"
select select "2"
select select "4"
select select "48"
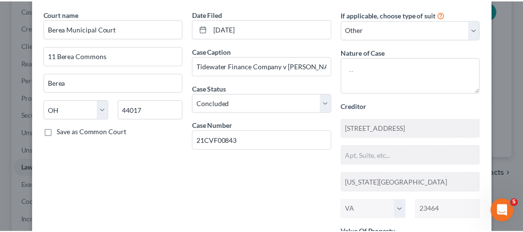
scroll to position [0, 0]
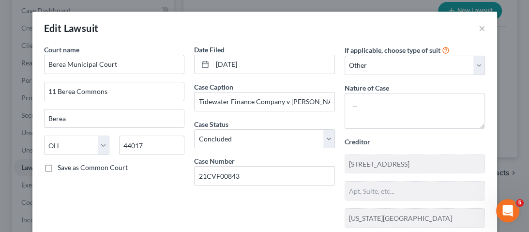
click at [483, 30] on div "Edit Lawsuit ×" at bounding box center [264, 28] width 465 height 33
click at [479, 29] on button "×" at bounding box center [482, 28] width 7 height 12
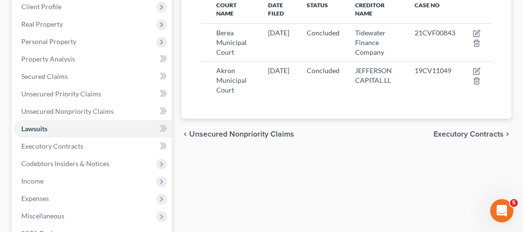
scroll to position [194, 0]
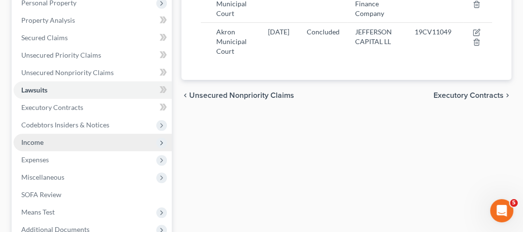
click at [105, 138] on span "Income" at bounding box center [93, 142] width 158 height 17
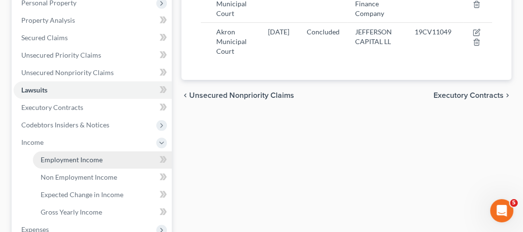
click at [109, 153] on link "Employment Income" at bounding box center [102, 159] width 139 height 17
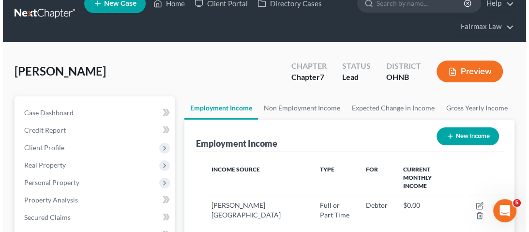
scroll to position [77, 0]
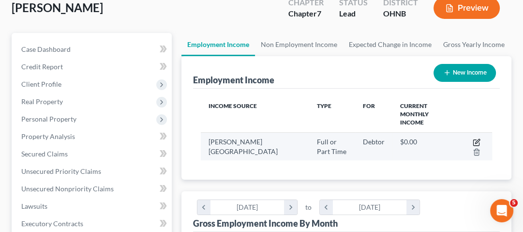
click at [478, 139] on icon "button" at bounding box center [477, 141] width 4 height 4
select select "0"
select select "36"
select select "2"
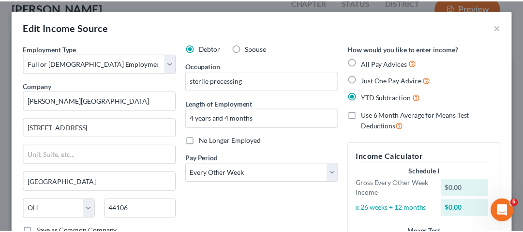
scroll to position [0, 0]
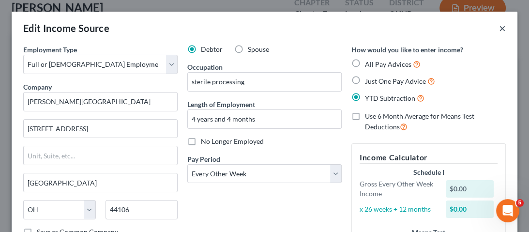
drag, startPoint x: 498, startPoint y: 29, endPoint x: 466, endPoint y: 48, distance: 37.6
click at [499, 29] on button "×" at bounding box center [502, 28] width 7 height 12
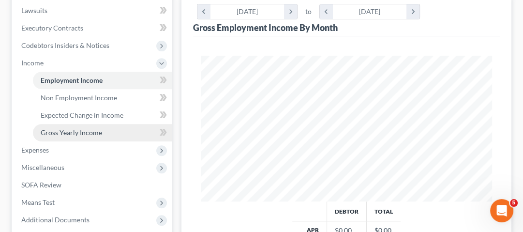
scroll to position [348, 0]
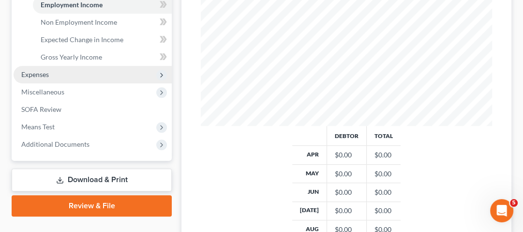
click at [61, 80] on span "Expenses" at bounding box center [93, 74] width 158 height 17
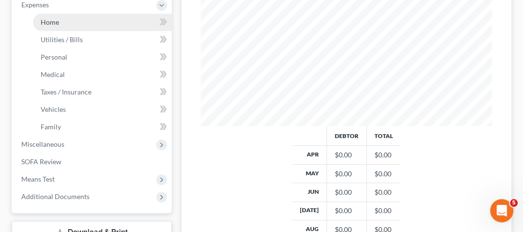
click at [66, 26] on link "Home" at bounding box center [102, 22] width 139 height 17
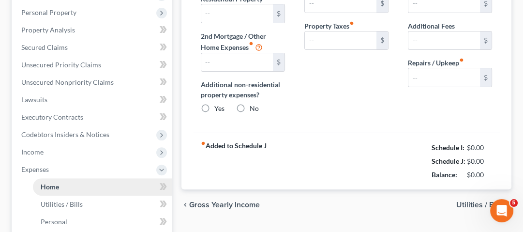
type input "1,302.00"
type input "0.00"
radio input "true"
type input "0.00"
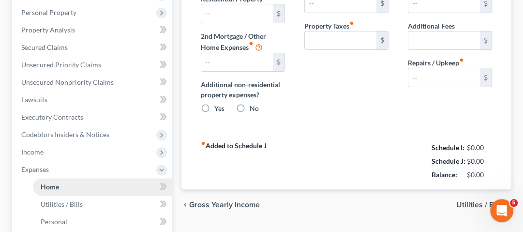
type input "0.00"
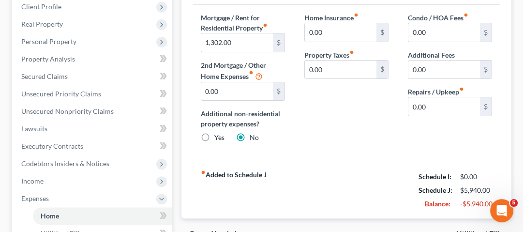
scroll to position [116, 0]
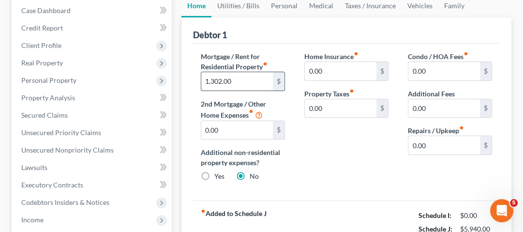
click at [240, 87] on input "1,302.00" at bounding box center [237, 81] width 72 height 18
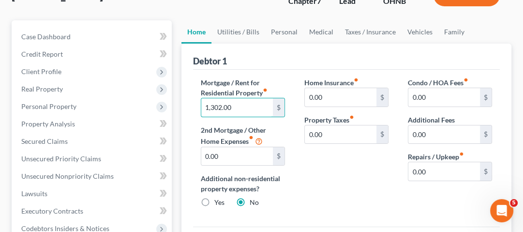
scroll to position [77, 0]
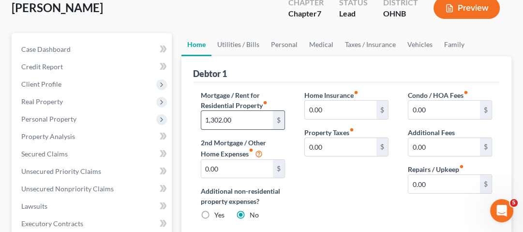
click at [257, 119] on input "1,302.00" at bounding box center [237, 120] width 72 height 18
click at [234, 45] on link "Utilities / Bills" at bounding box center [238, 44] width 54 height 23
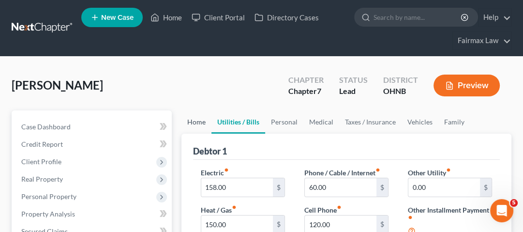
click at [202, 131] on link "Home" at bounding box center [196, 121] width 30 height 23
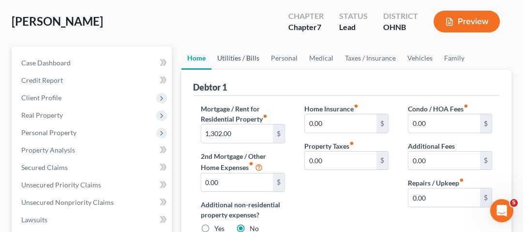
scroll to position [77, 0]
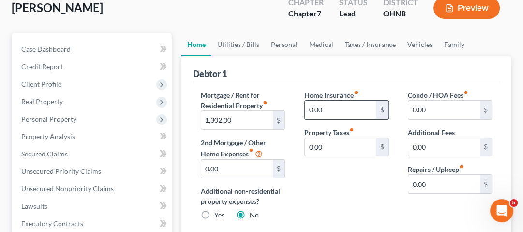
click at [352, 113] on input "0.00" at bounding box center [341, 110] width 72 height 18
click at [436, 143] on input "0.00" at bounding box center [444, 147] width 72 height 18
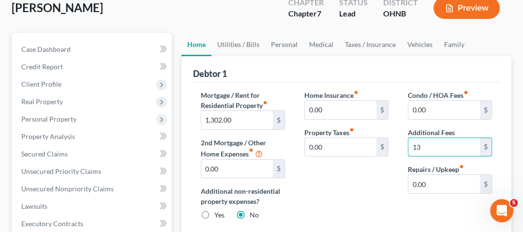
type input "13"
click at [374, 190] on div "Home Insurance fiber_manual_record 0.00 $ Property Taxes fiber_manual_record 0.…" at bounding box center [347, 159] width 104 height 138
click at [245, 52] on link "Utilities / Bills" at bounding box center [238, 44] width 54 height 23
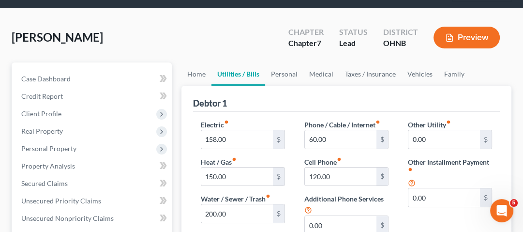
scroll to position [116, 0]
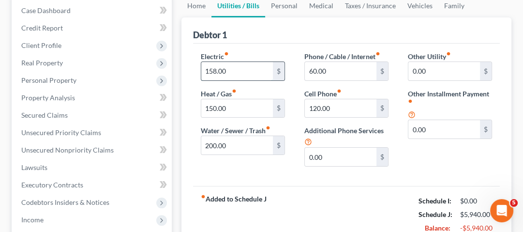
click at [247, 70] on input "158.00" at bounding box center [237, 71] width 72 height 18
click at [247, 110] on input "150.00" at bounding box center [237, 108] width 72 height 18
click at [248, 68] on input "158.00" at bounding box center [237, 71] width 72 height 18
click at [239, 143] on input "200.00" at bounding box center [237, 145] width 72 height 18
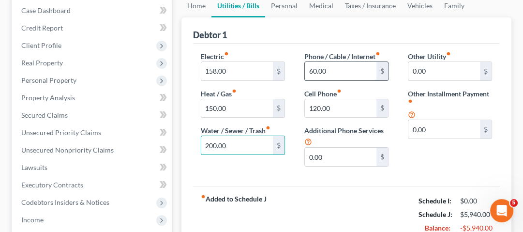
click at [339, 66] on input "60.00" at bounding box center [341, 71] width 72 height 18
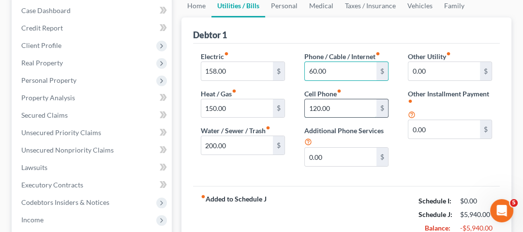
click at [333, 105] on input "120.00" at bounding box center [341, 108] width 72 height 18
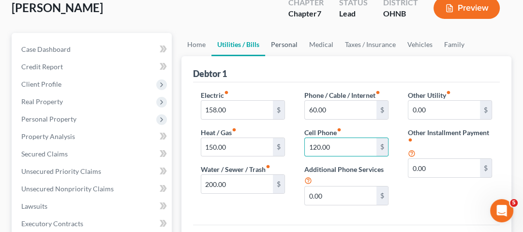
drag, startPoint x: 289, startPoint y: 48, endPoint x: 299, endPoint y: 57, distance: 13.0
click at [289, 48] on link "Personal" at bounding box center [284, 44] width 38 height 23
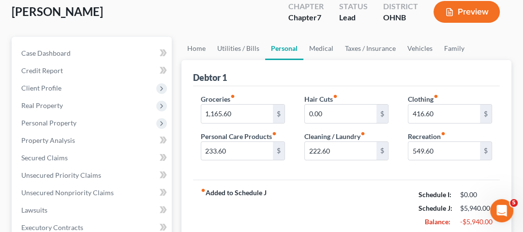
scroll to position [77, 0]
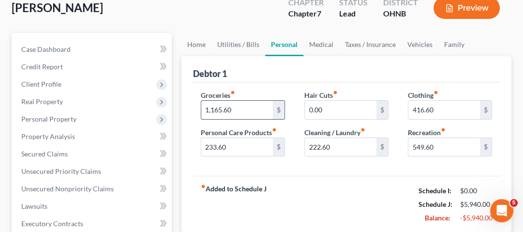
click at [243, 110] on input "1,165.60" at bounding box center [237, 110] width 72 height 18
type input "1,000"
click at [331, 111] on input "0.00" at bounding box center [341, 110] width 72 height 18
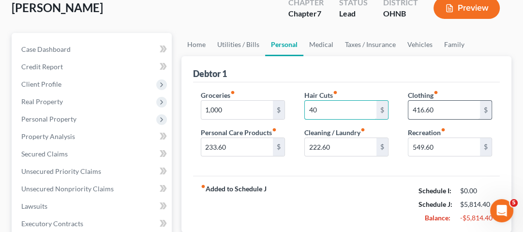
type input "40"
click at [451, 108] on input "416.60" at bounding box center [444, 110] width 72 height 18
type input "0"
click at [436, 76] on div "Debtor 1" at bounding box center [346, 69] width 307 height 26
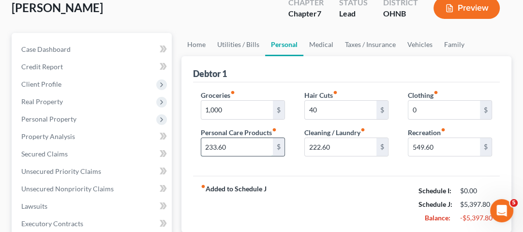
click at [250, 143] on input "233.60" at bounding box center [237, 147] width 72 height 18
type input "100"
click at [350, 151] on input "222.60" at bounding box center [341, 147] width 72 height 18
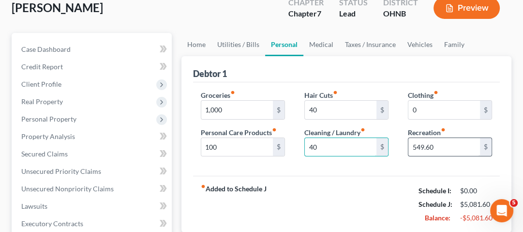
type input "40"
click at [466, 145] on input "549.60" at bounding box center [444, 147] width 72 height 18
type input "150"
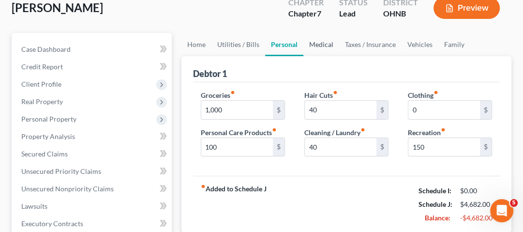
click at [315, 48] on link "Medical" at bounding box center [321, 44] width 36 height 23
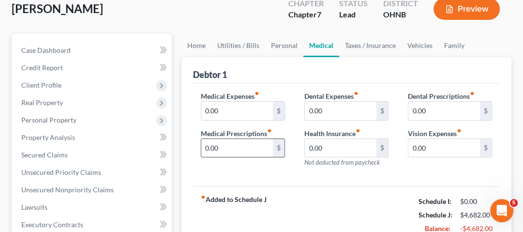
scroll to position [77, 0]
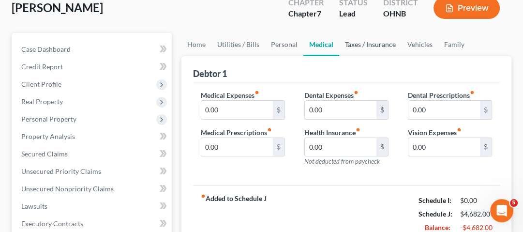
click at [394, 44] on link "Taxes / Insurance" at bounding box center [370, 44] width 62 height 23
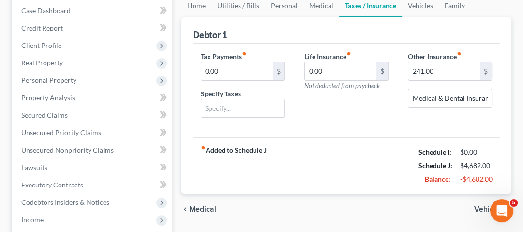
scroll to position [77, 0]
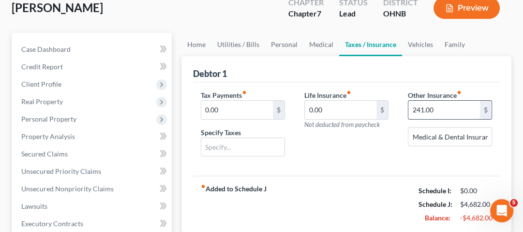
click at [459, 119] on div "Other Insurance fiber_manual_record 241.00 $ Medical & Dental Insurance" at bounding box center [450, 127] width 104 height 75
click at [457, 115] on input "241.00" at bounding box center [444, 110] width 72 height 18
click at [456, 115] on input "241.00" at bounding box center [444, 110] width 72 height 18
click at [455, 114] on input "241.00" at bounding box center [444, 110] width 72 height 18
type input "2"
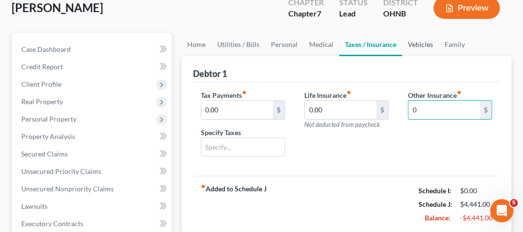
type input "0"
click at [420, 50] on link "Vehicles" at bounding box center [420, 44] width 37 height 23
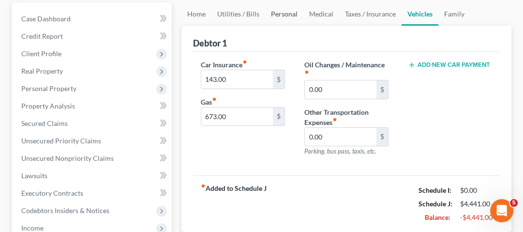
scroll to position [116, 0]
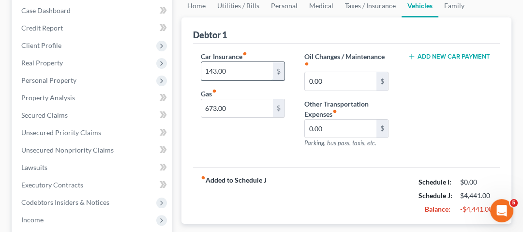
click at [237, 78] on input "143.00" at bounding box center [237, 71] width 72 height 18
click at [239, 105] on input "673.00" at bounding box center [237, 108] width 72 height 18
click at [238, 107] on input "673.00" at bounding box center [237, 108] width 72 height 18
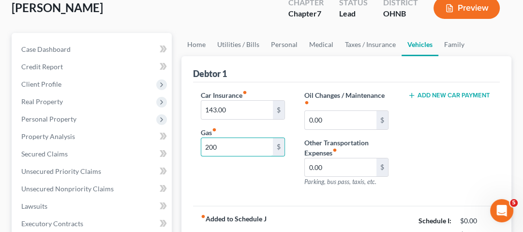
scroll to position [77, 0]
type input "200"
click at [325, 120] on input "0.00" at bounding box center [341, 120] width 72 height 18
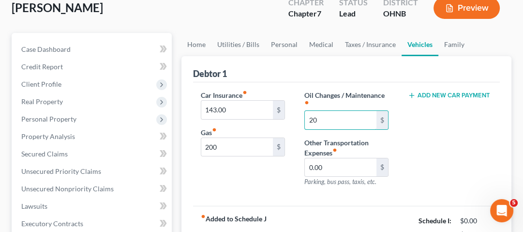
type input "20"
click at [457, 179] on div "Add New Car Payment" at bounding box center [450, 142] width 104 height 105
drag, startPoint x: 449, startPoint y: 31, endPoint x: 451, endPoint y: 41, distance: 10.0
click at [449, 31] on div "[PERSON_NAME] Upgraded Chapter Chapter 7 Status Lead District OHNB Preview" at bounding box center [262, 12] width 500 height 42
click at [451, 41] on link "Family" at bounding box center [454, 44] width 32 height 23
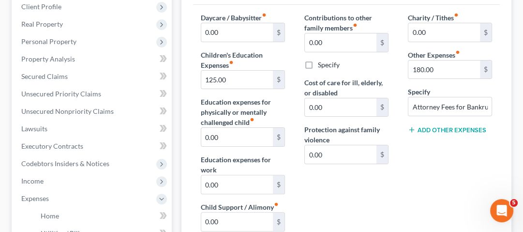
scroll to position [116, 0]
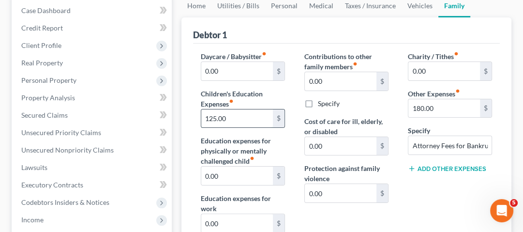
click at [254, 116] on input "125.00" at bounding box center [237, 118] width 72 height 18
click at [285, 141] on div "Daycare / Babysitter fiber_manual_record 0.00 $ Children's Education Expenses f…" at bounding box center [243, 169] width 104 height 236
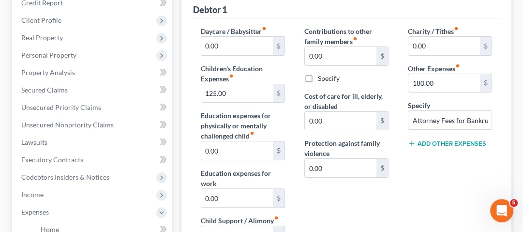
scroll to position [155, 0]
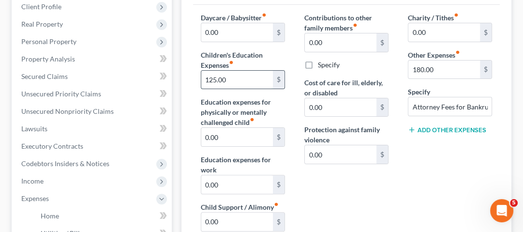
click at [234, 82] on input "125.00" at bounding box center [237, 80] width 72 height 18
click at [257, 75] on input "125.00" at bounding box center [237, 80] width 72 height 18
click at [335, 190] on div "Contributions to other family members fiber_manual_record 0.00 $ Specify Cost o…" at bounding box center [347, 131] width 104 height 236
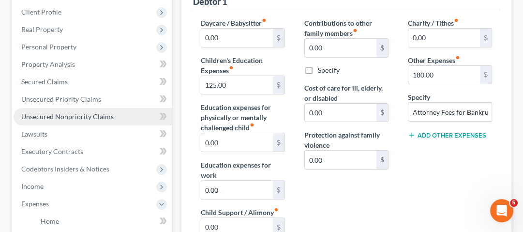
scroll to position [72, 0]
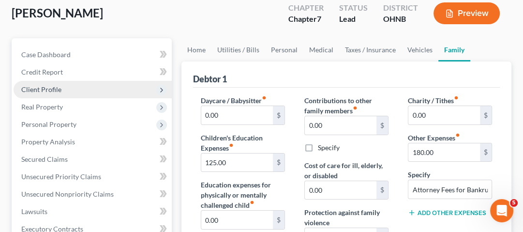
click at [62, 89] on span "Client Profile" at bounding box center [93, 89] width 158 height 17
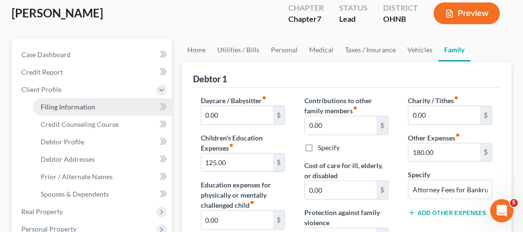
click at [75, 105] on span "Filing Information" at bounding box center [68, 107] width 55 height 8
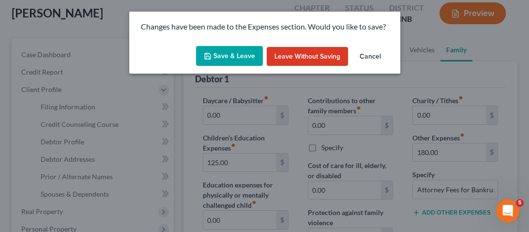
click at [223, 61] on button "Save & Leave" at bounding box center [229, 56] width 67 height 20
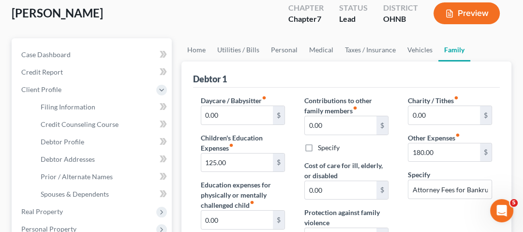
select select "1"
select select "0"
select select "36"
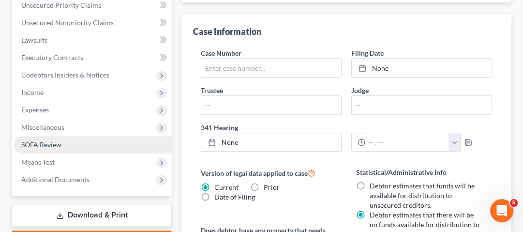
scroll to position [348, 0]
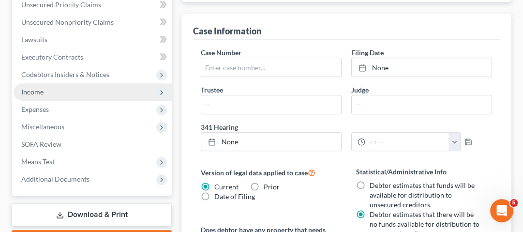
click at [95, 85] on span "Income" at bounding box center [93, 91] width 158 height 17
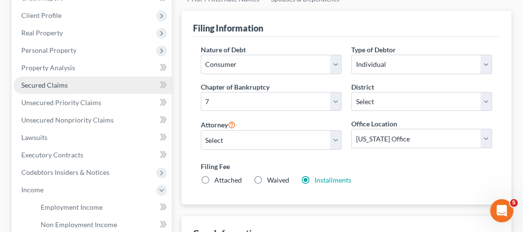
scroll to position [205, 0]
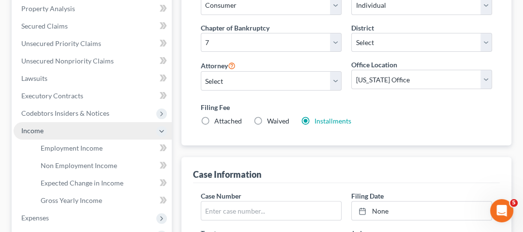
click at [39, 133] on span "Income" at bounding box center [32, 130] width 22 height 8
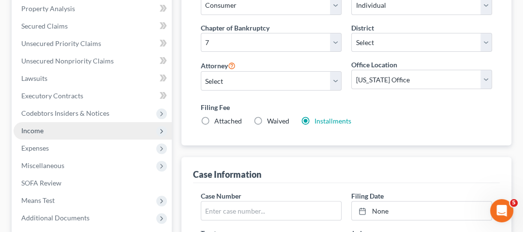
click at [39, 133] on span "Income" at bounding box center [32, 130] width 22 height 8
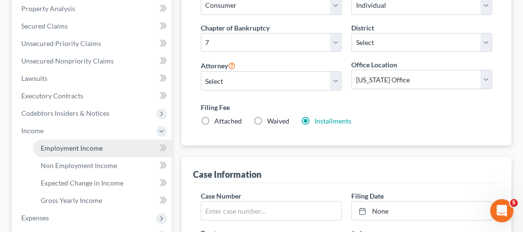
click at [63, 146] on span "Employment Income" at bounding box center [72, 148] width 62 height 8
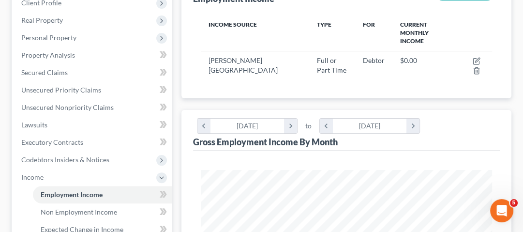
scroll to position [116, 0]
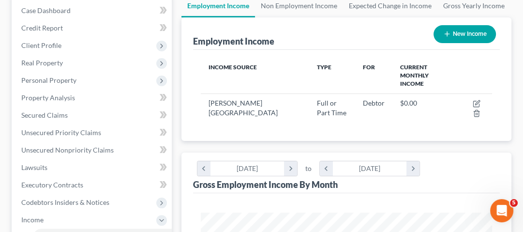
drag, startPoint x: 382, startPoint y: 66, endPoint x: 443, endPoint y: 69, distance: 61.0
click at [394, 66] on th "Current Monthly Income" at bounding box center [425, 76] width 67 height 36
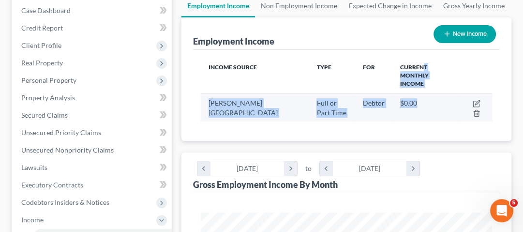
drag, startPoint x: 443, startPoint y: 69, endPoint x: 455, endPoint y: 109, distance: 42.4
click at [455, 109] on table "Income Source Type For Current Monthly Income [PERSON_NAME][GEOGRAPHIC_DATA] Fu…" at bounding box center [346, 90] width 291 height 64
click at [455, 109] on td "$0.00" at bounding box center [425, 108] width 67 height 28
